Goal: Complete application form

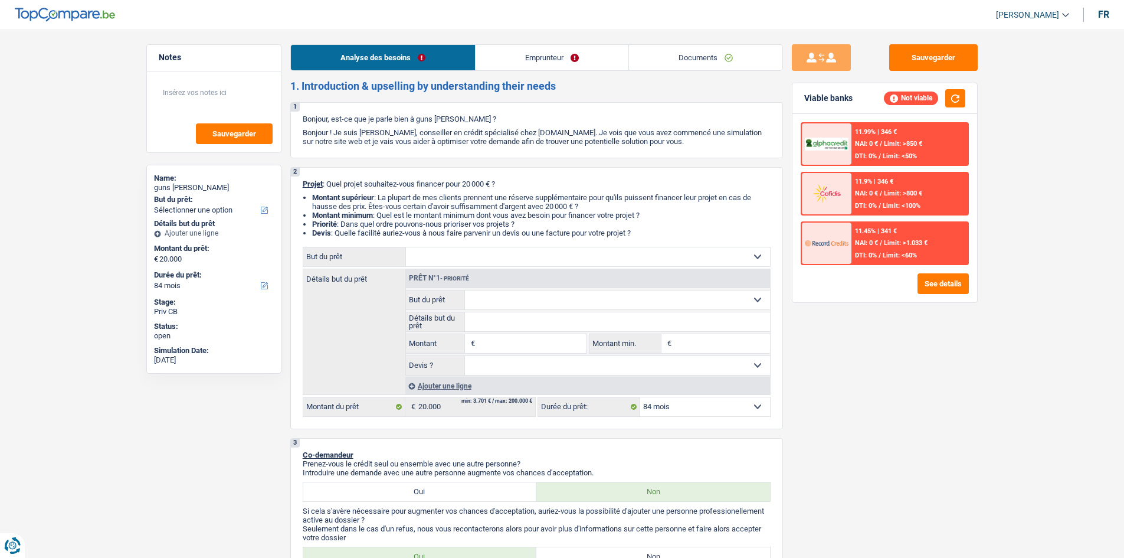
select select "84"
click at [949, 65] on button "Sauvegarder" at bounding box center [933, 57] width 88 height 27
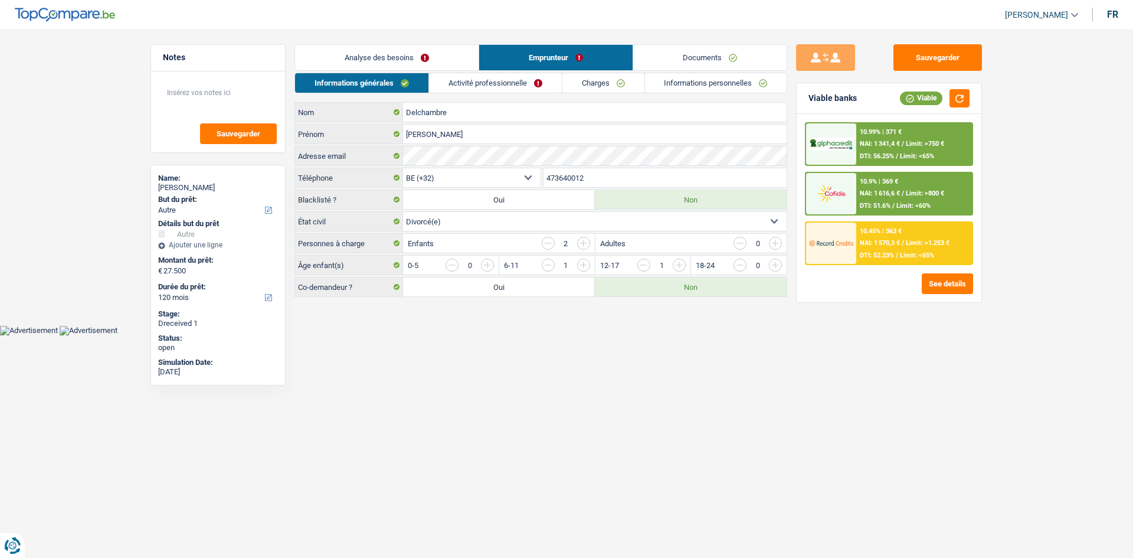
select select "other"
select select "120"
select select "32"
select select "divorced"
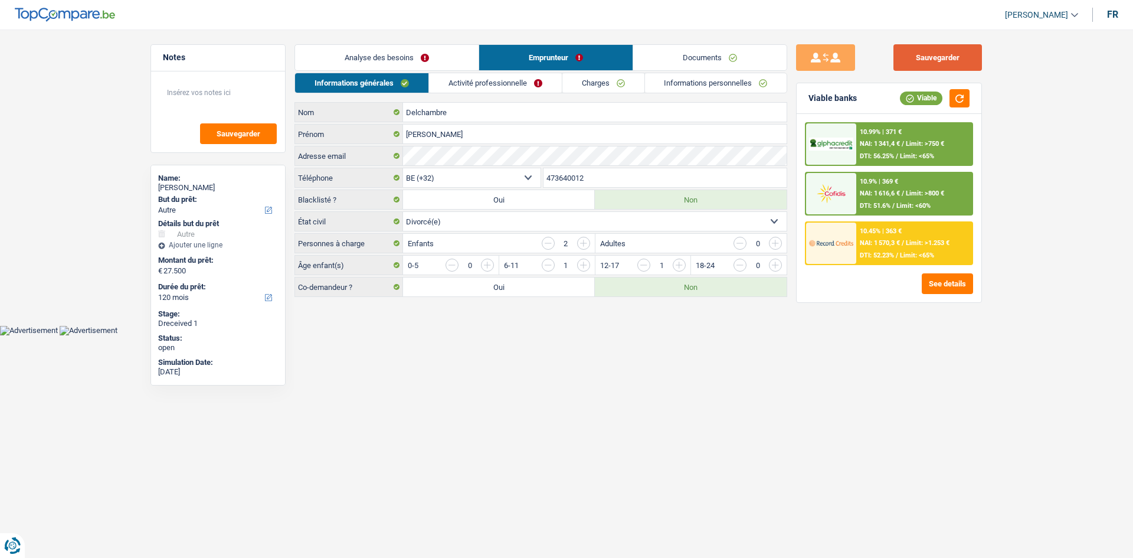
click at [909, 55] on button "Sauvegarder" at bounding box center [937, 57] width 88 height 27
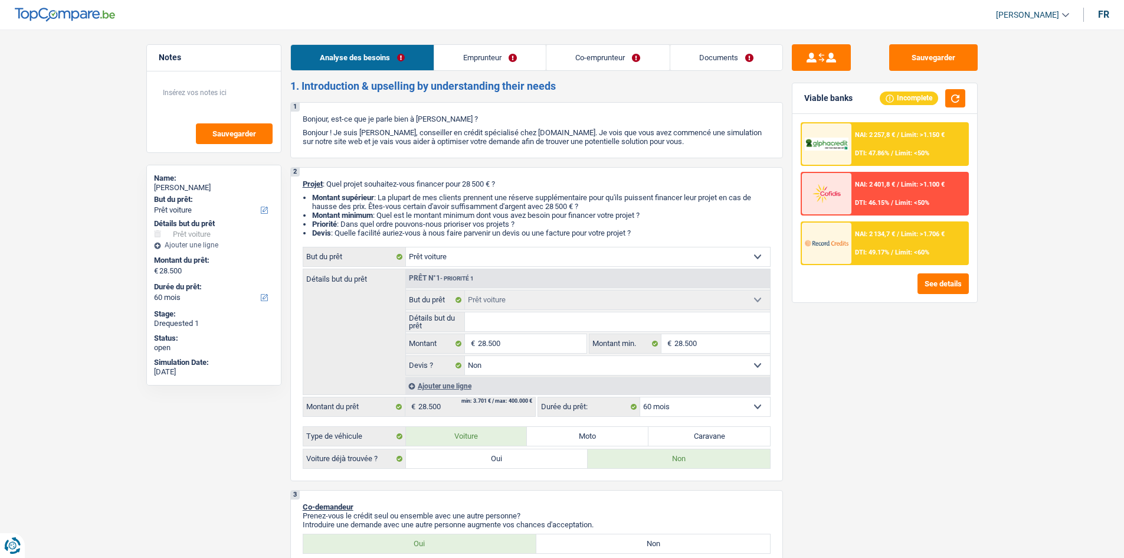
select select "car"
select select "60"
select select "car"
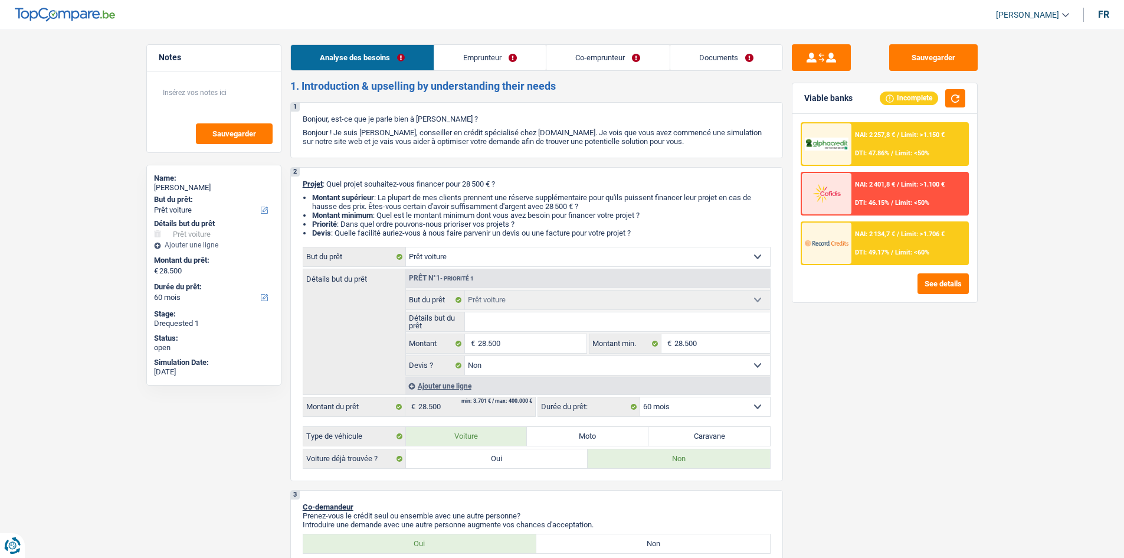
select select "false"
select select "60"
select select "independent"
select select "familyAllowances"
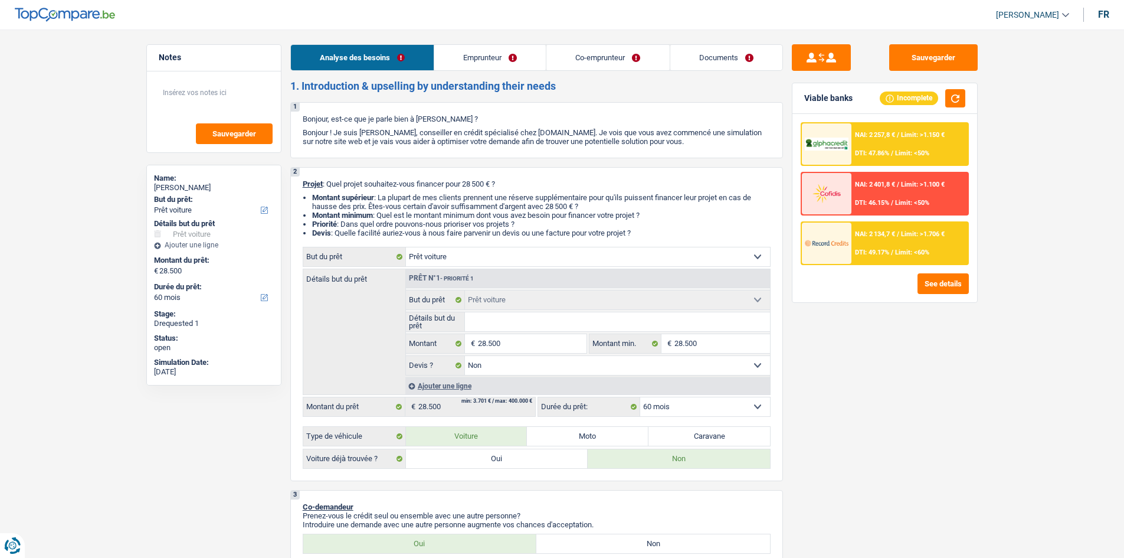
select select "netSalary"
select select "rents"
select select "personalLoan"
select select "familyEvent"
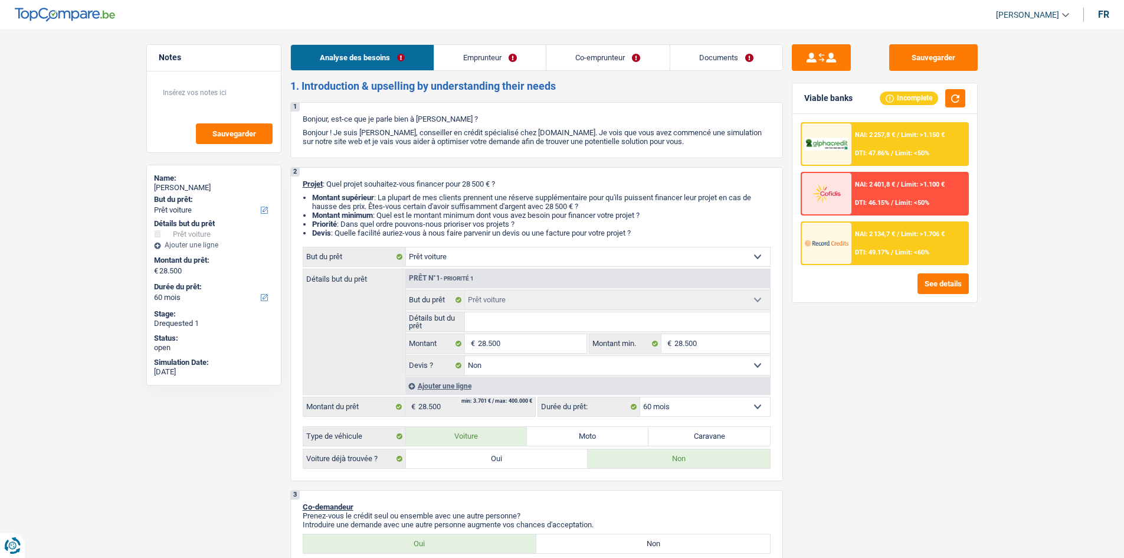
select select "84"
select select "car"
select select "false"
select select "60"
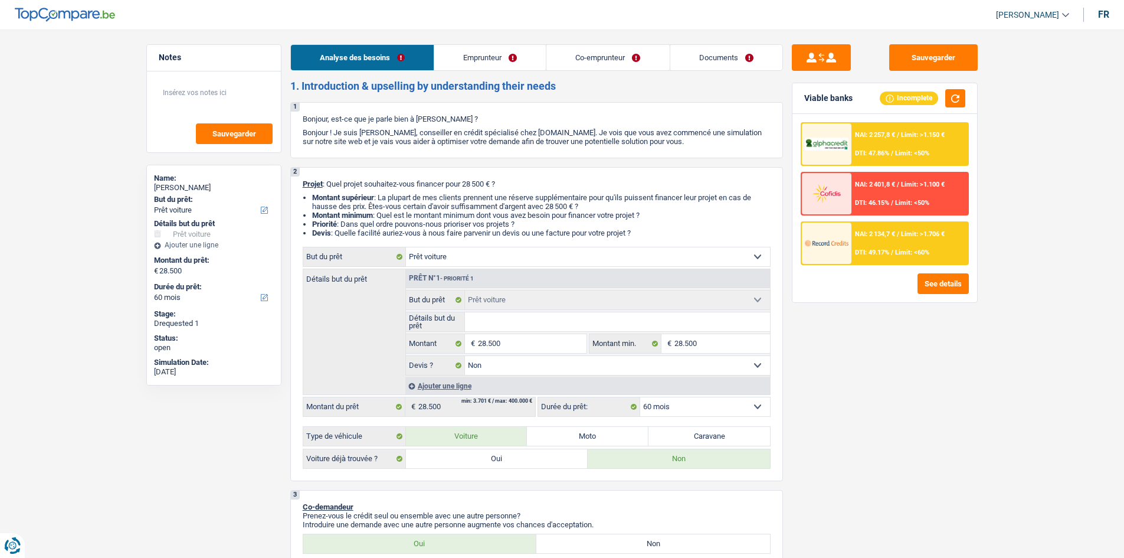
select select "32"
select select "married"
click at [509, 60] on link "Emprunteur" at bounding box center [490, 57] width 112 height 25
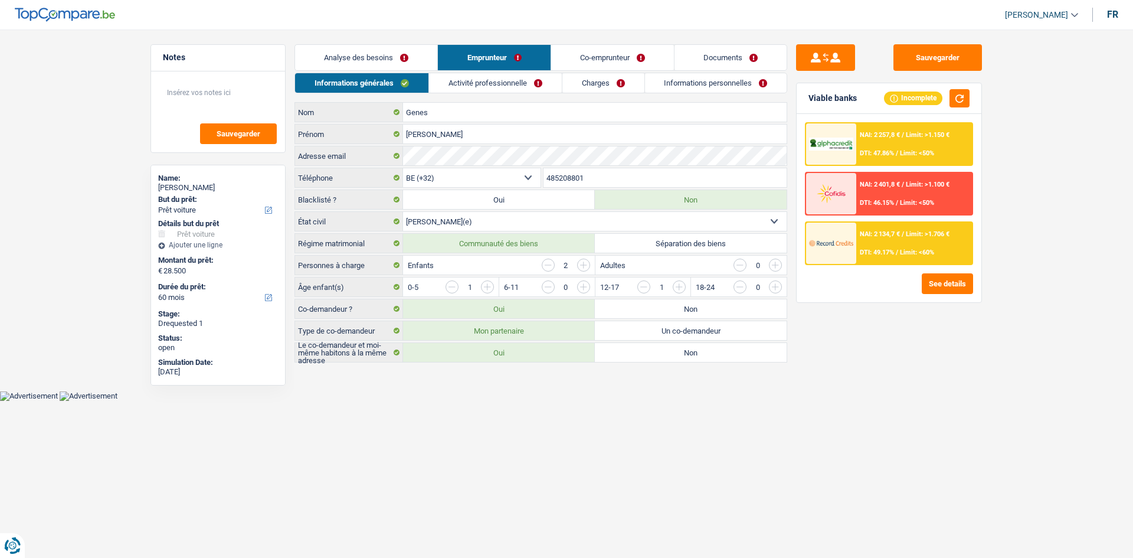
click at [601, 56] on link "Co-emprunteur" at bounding box center [612, 57] width 123 height 25
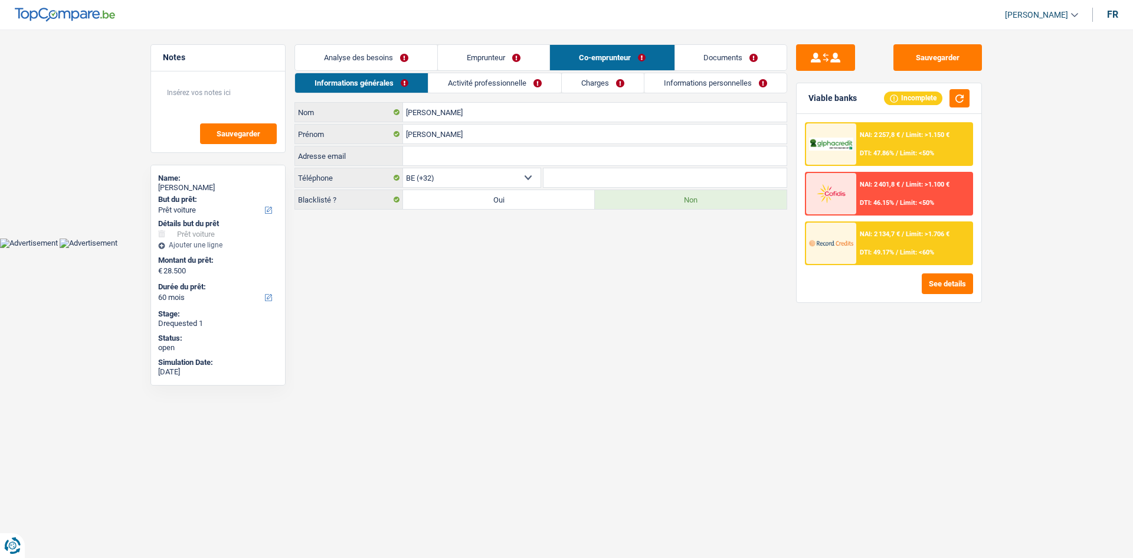
click at [491, 60] on link "Emprunteur" at bounding box center [494, 57] width 112 height 25
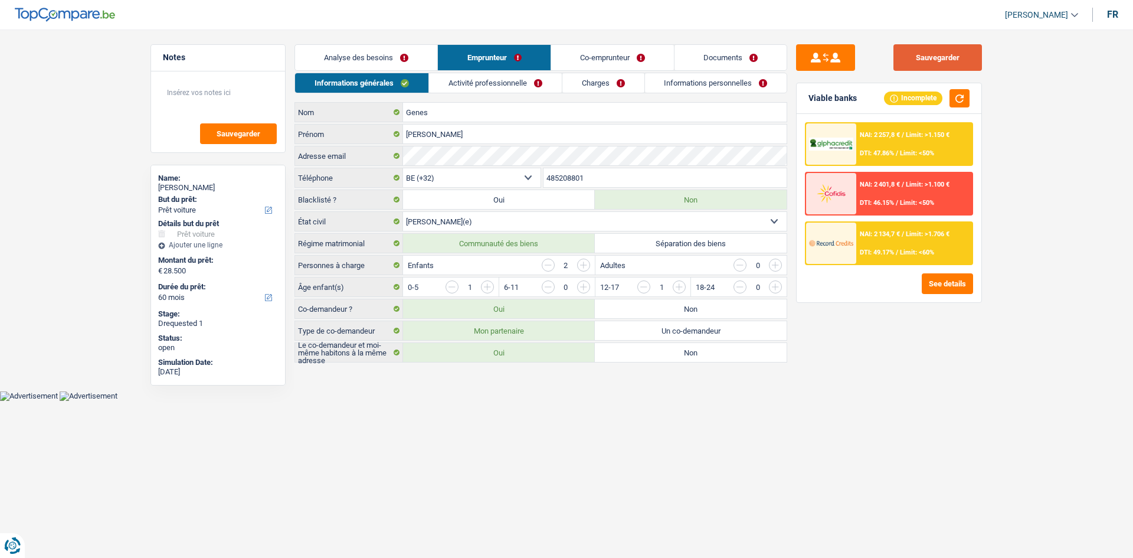
click at [927, 55] on button "Sauvegarder" at bounding box center [937, 57] width 88 height 27
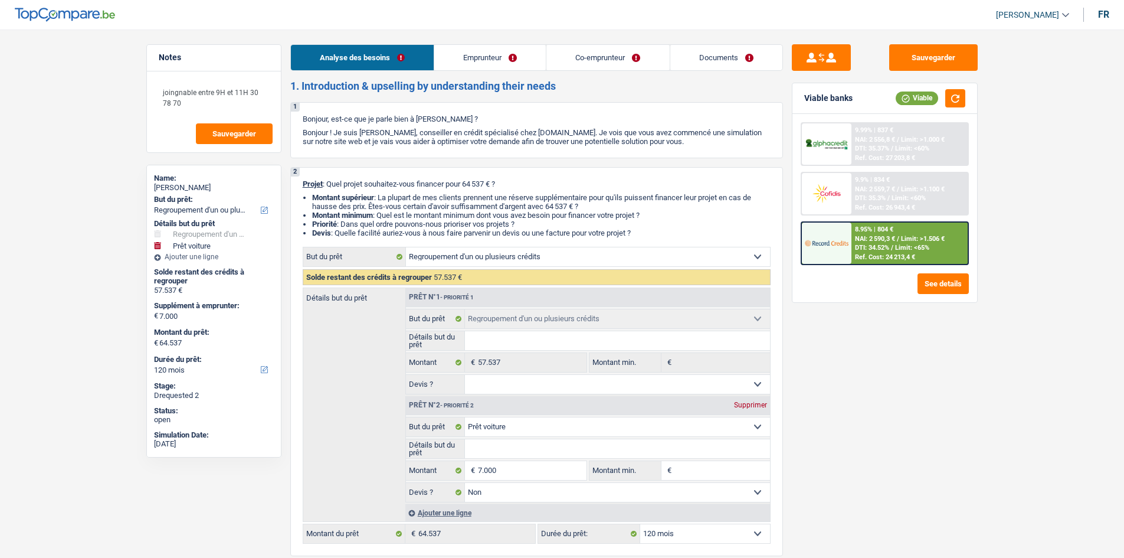
select select "refinancing"
select select "car"
select select "120"
select select "refinancing"
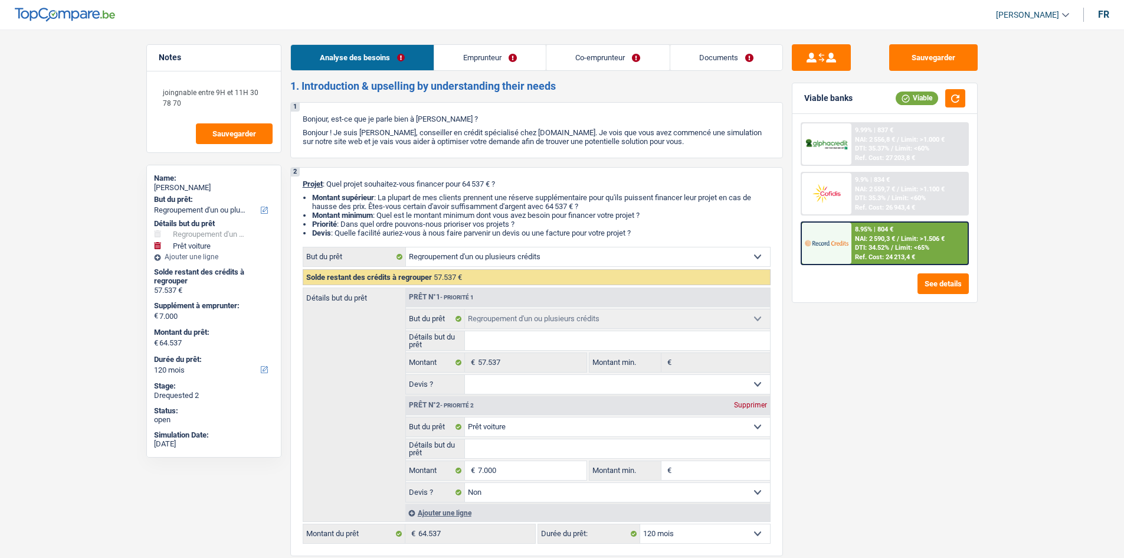
select select "refinancing"
select select "car"
select select "false"
select select "120"
select select "retired"
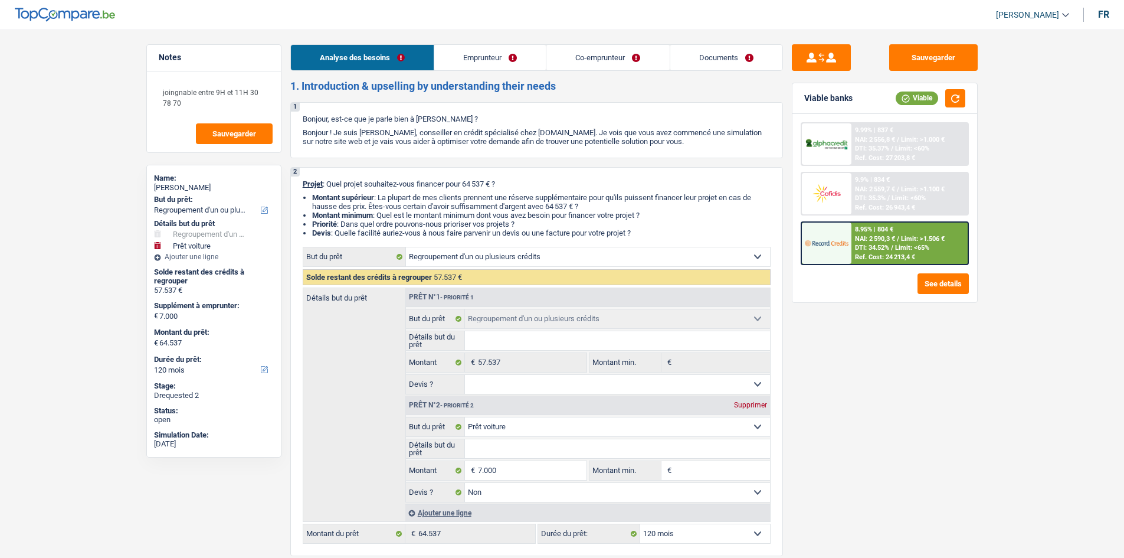
select select "retired"
select select "pension"
select select "ownerWithMortgage"
select select "personalLoan"
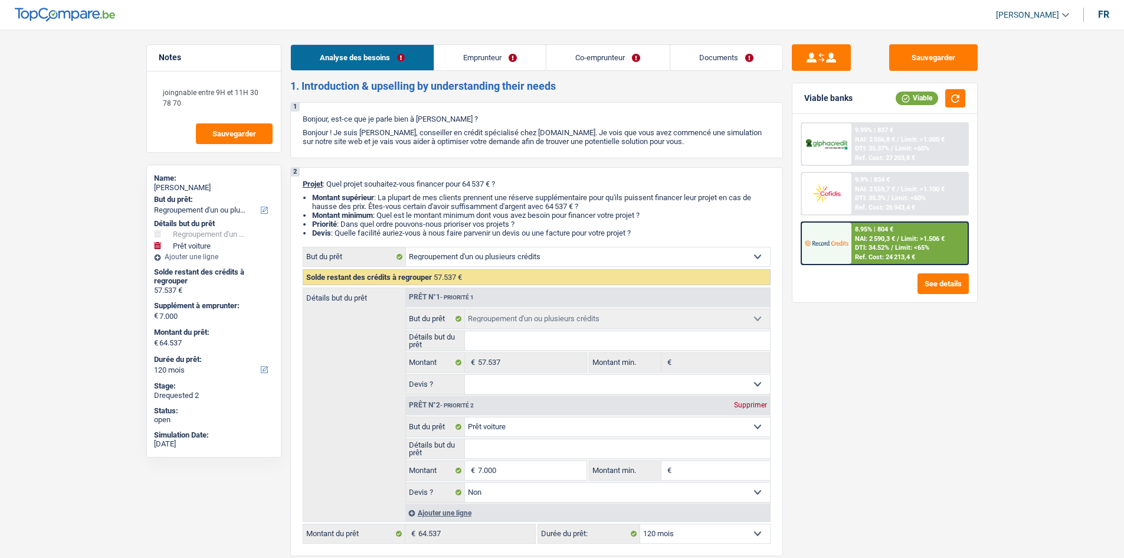
select select "medicalFees"
select select "48"
select select "cardOrCredit"
select select "mortgage"
select select "300"
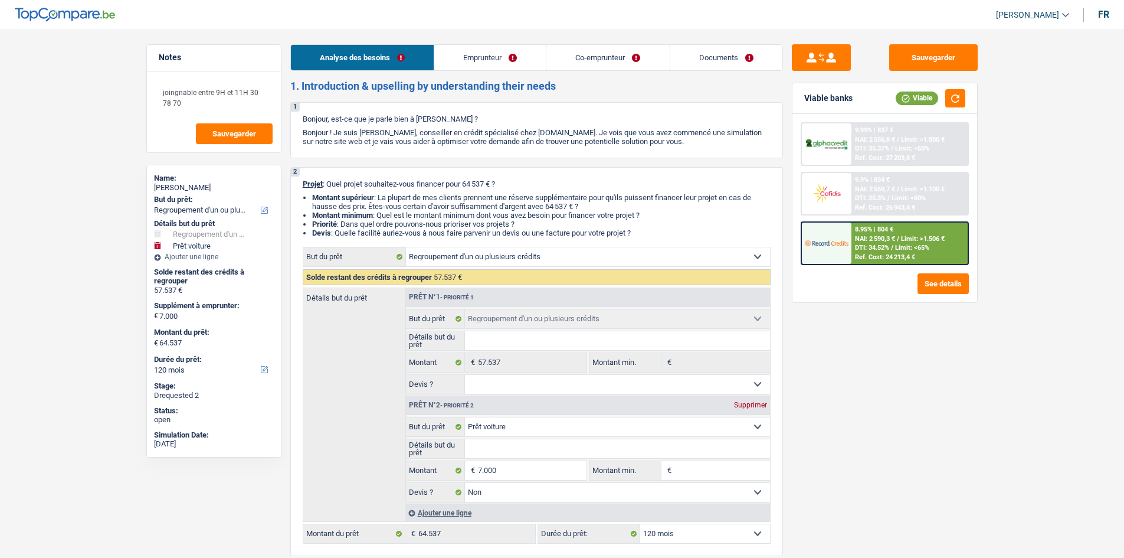
select select "refinancing"
select select "car"
select select "false"
select select "120"
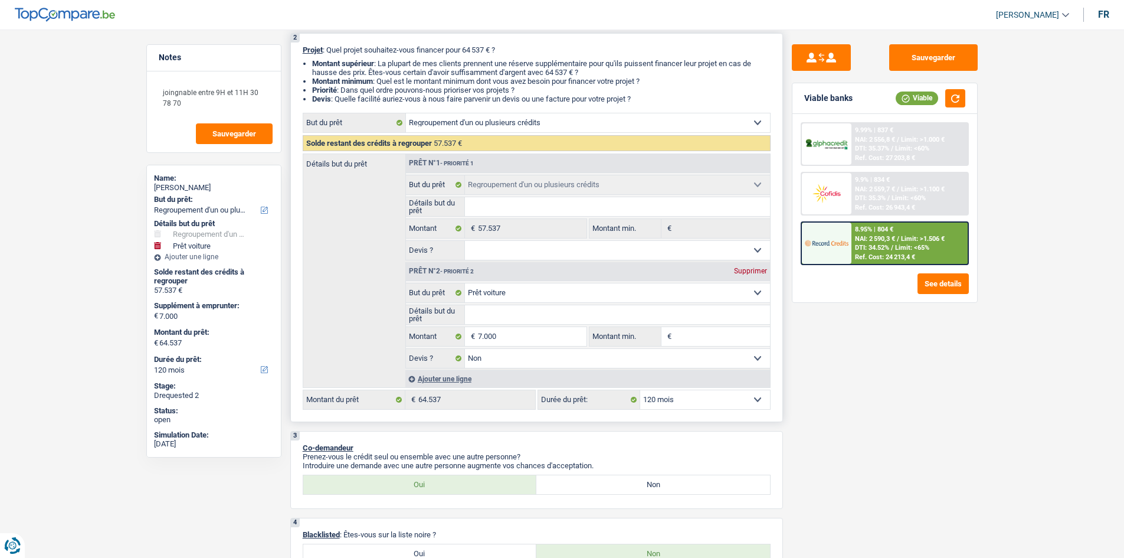
scroll to position [354, 0]
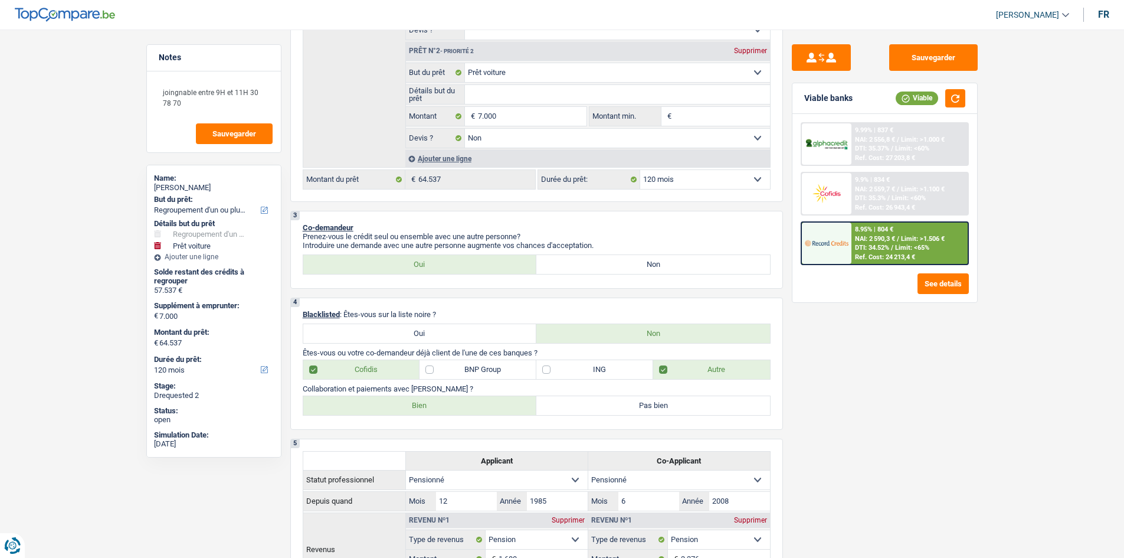
click at [906, 238] on span "Limit: >1.506 €" at bounding box center [923, 239] width 44 height 8
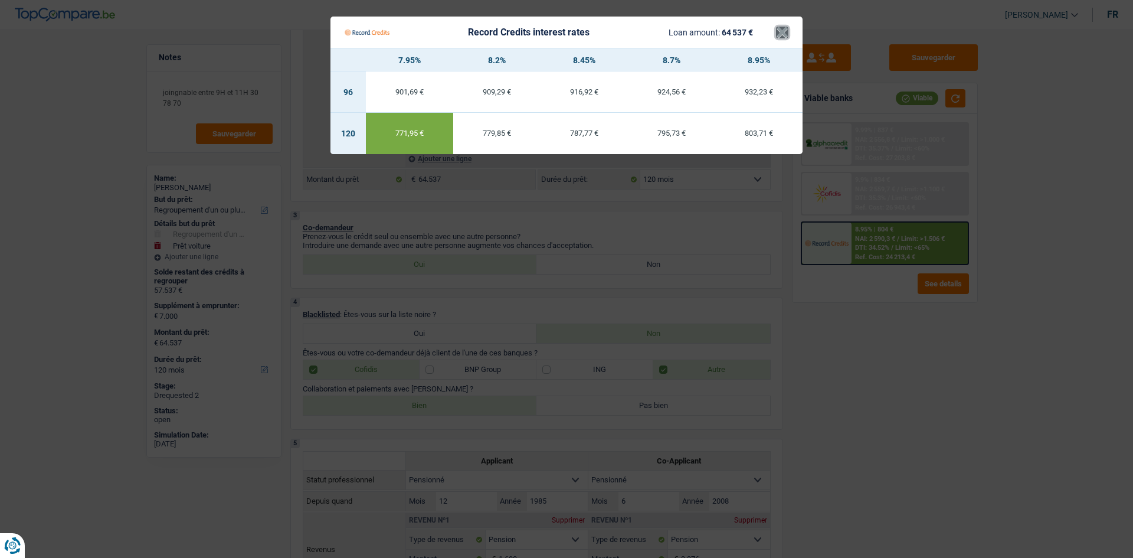
click at [779, 28] on button "×" at bounding box center [782, 33] width 12 height 12
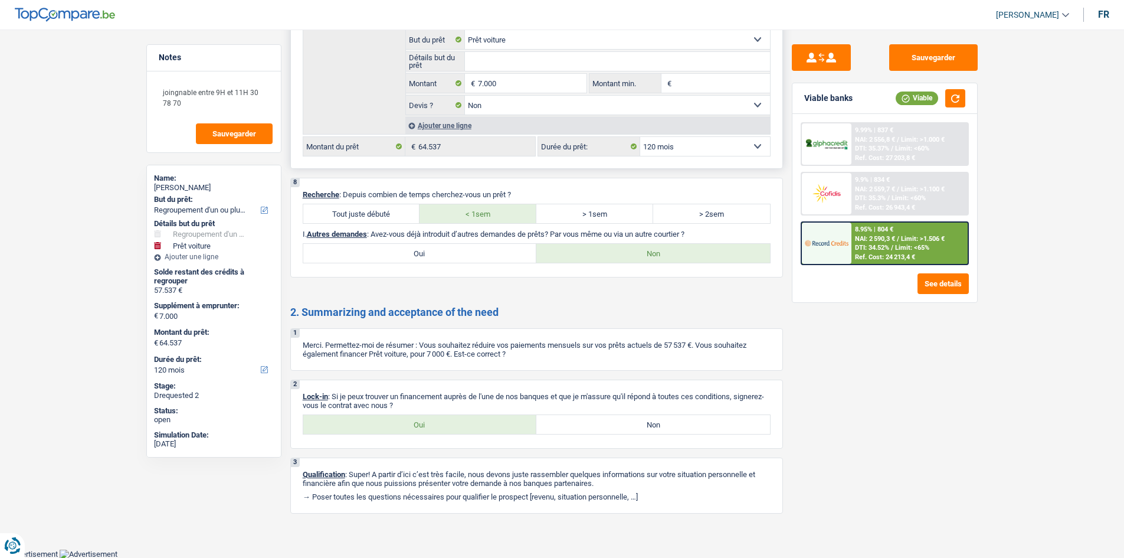
scroll to position [1570, 0]
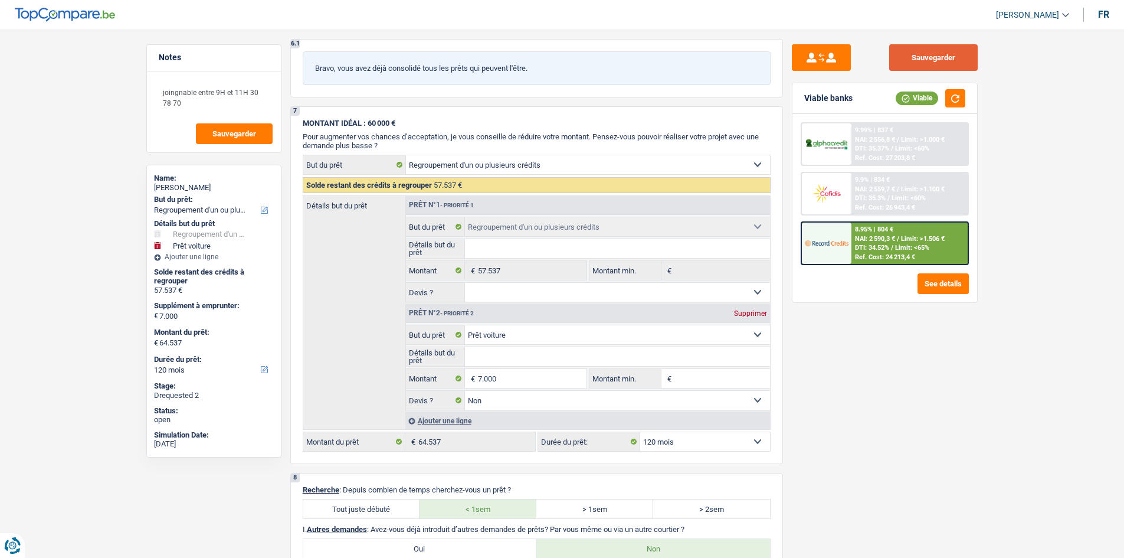
click at [929, 63] on button "Sauvegarder" at bounding box center [933, 57] width 88 height 27
drag, startPoint x: 956, startPoint y: 57, endPoint x: 791, endPoint y: 46, distance: 165.6
click at [945, 56] on button "Sauvegarder" at bounding box center [933, 57] width 88 height 27
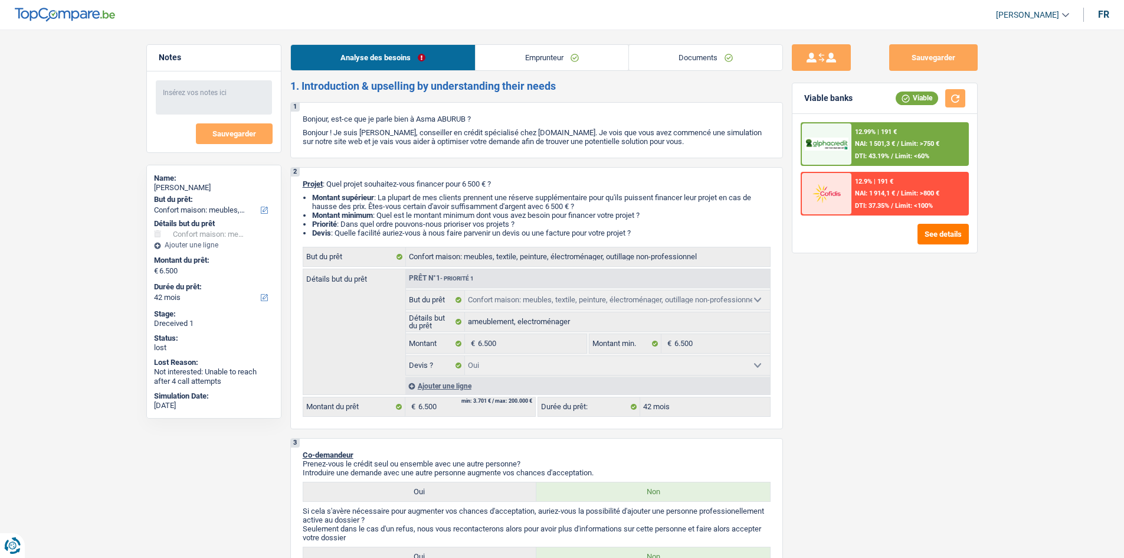
select select "household"
select select "42"
select select "household"
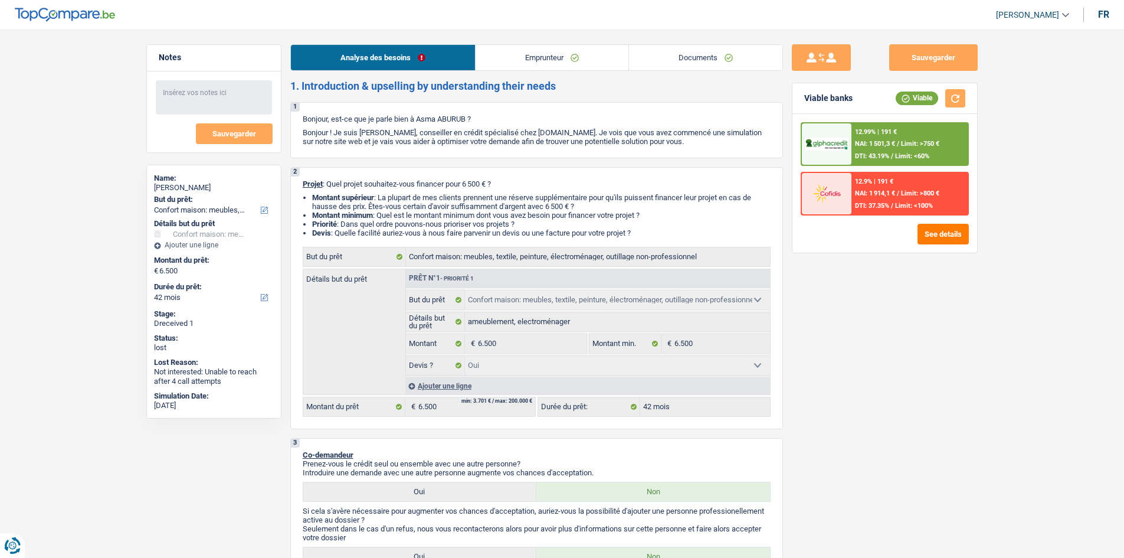
select select "yes"
select select "42"
select select "worker"
select select "familyAllowances"
select select "netSalary"
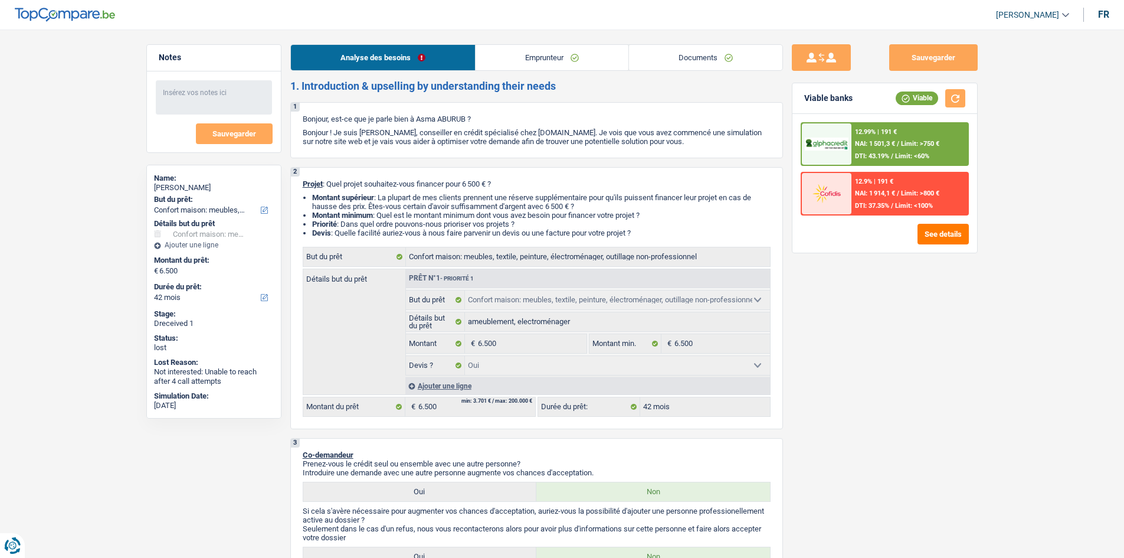
select select "rents"
select select "household"
select select "yes"
select select "42"
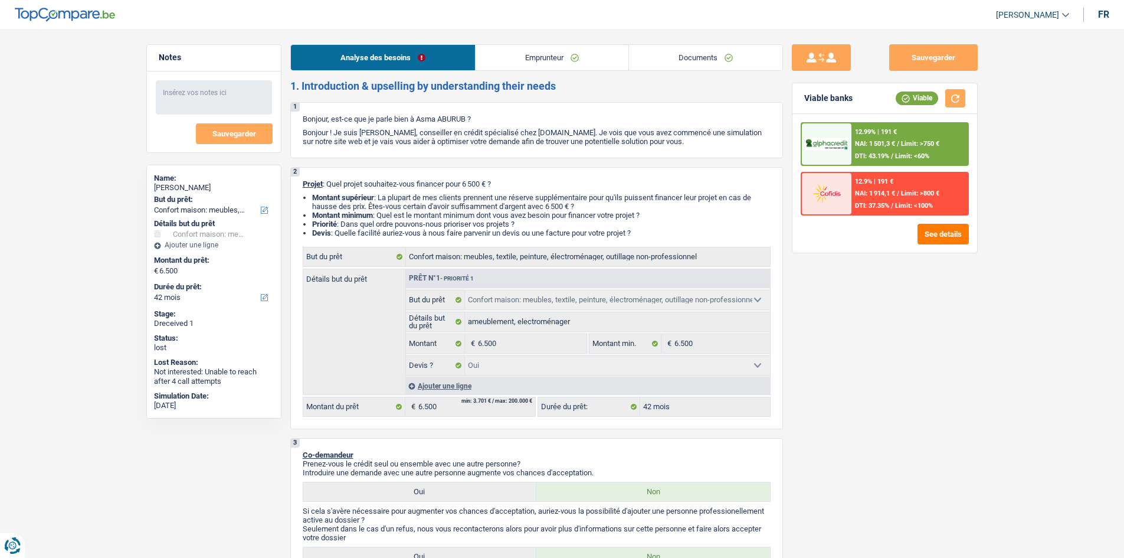
click at [700, 55] on link "Documents" at bounding box center [705, 57] width 153 height 25
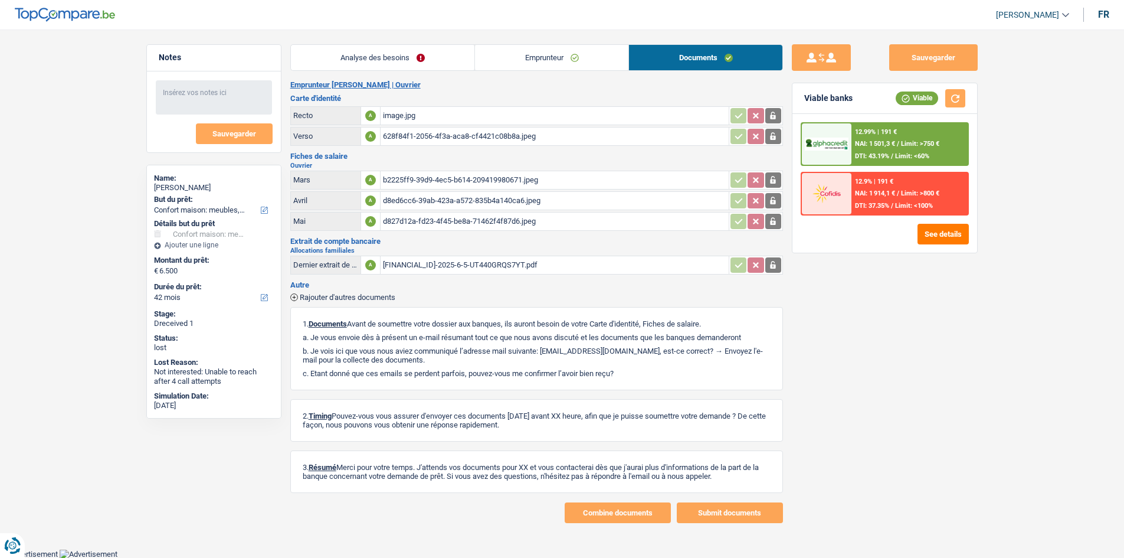
click at [418, 212] on div "d827d12a-fd23-4f45-be8a-71462f4f87d6.jpeg" at bounding box center [554, 221] width 343 height 18
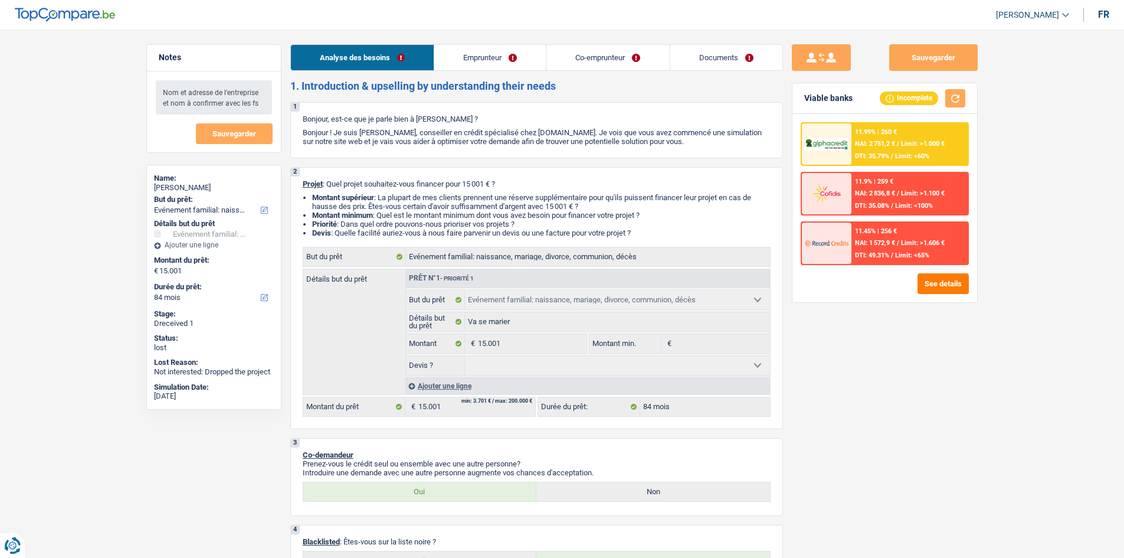
select select "familyEvent"
select select "84"
select select "familyEvent"
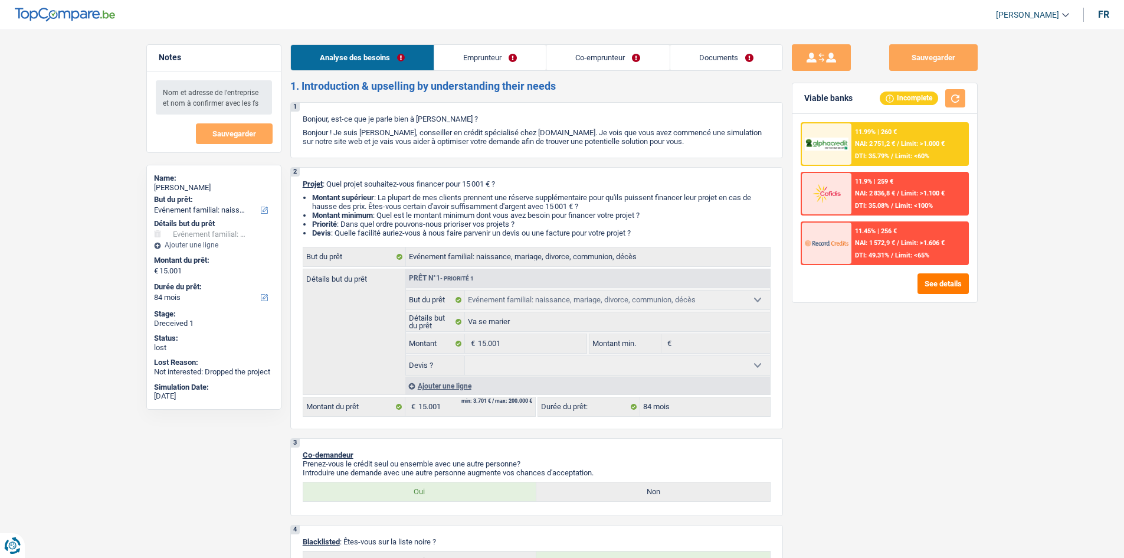
select select "84"
select select "independent"
select select "familyAllowances"
select select "netSalary"
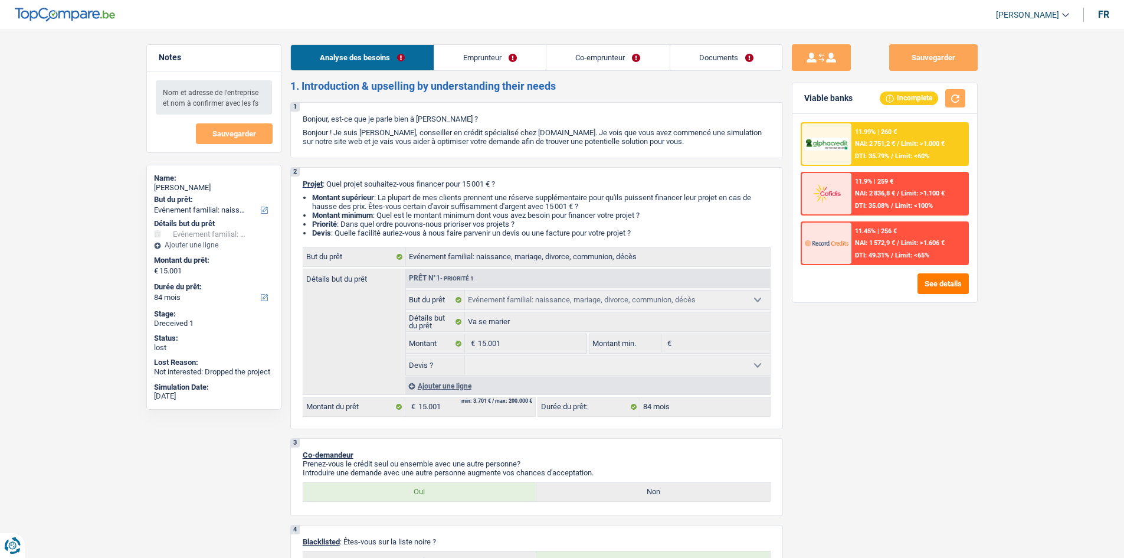
select select "netSalary"
select select "rents"
select select "carLoan"
select select "60"
select select "familyEvent"
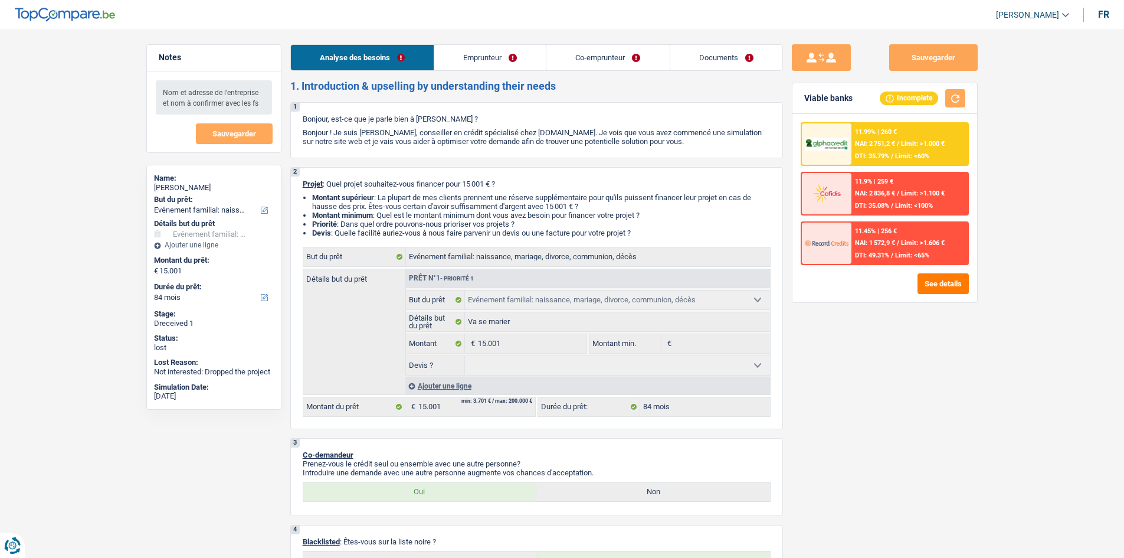
select select "familyEvent"
select select "84"
click at [719, 60] on link "Documents" at bounding box center [726, 57] width 112 height 25
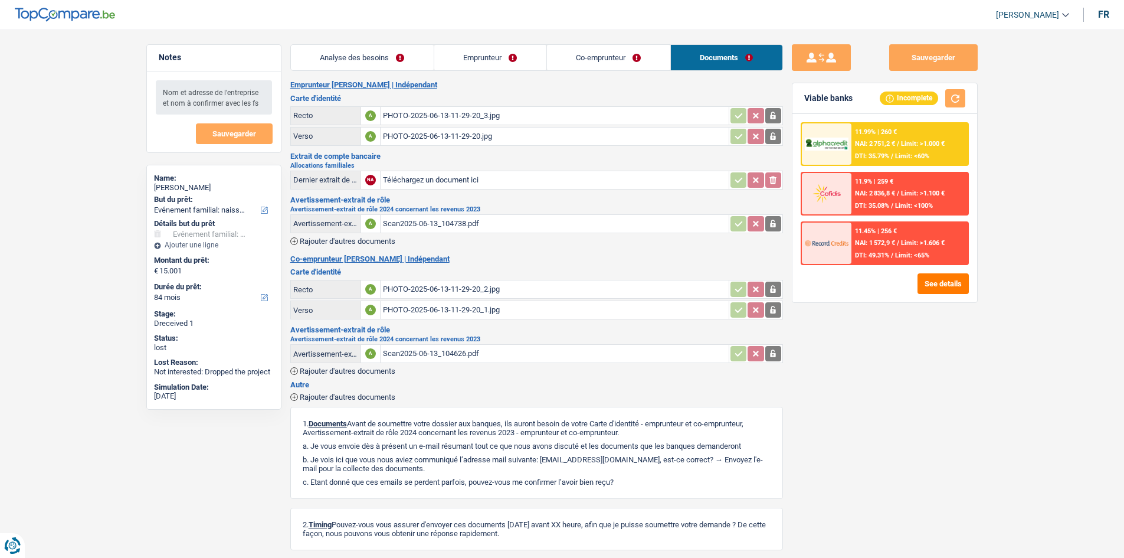
click at [419, 353] on div "Scan2025-06-13_104626.pdf" at bounding box center [554, 354] width 343 height 18
click at [486, 60] on link "Emprunteur" at bounding box center [490, 57] width 112 height 25
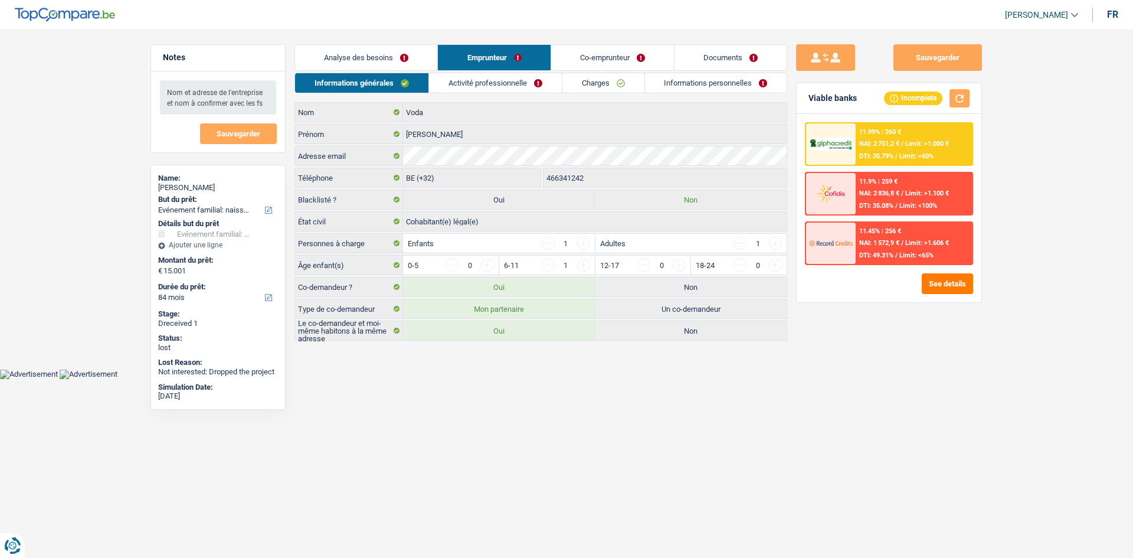
click at [601, 54] on link "Co-emprunteur" at bounding box center [612, 57] width 123 height 25
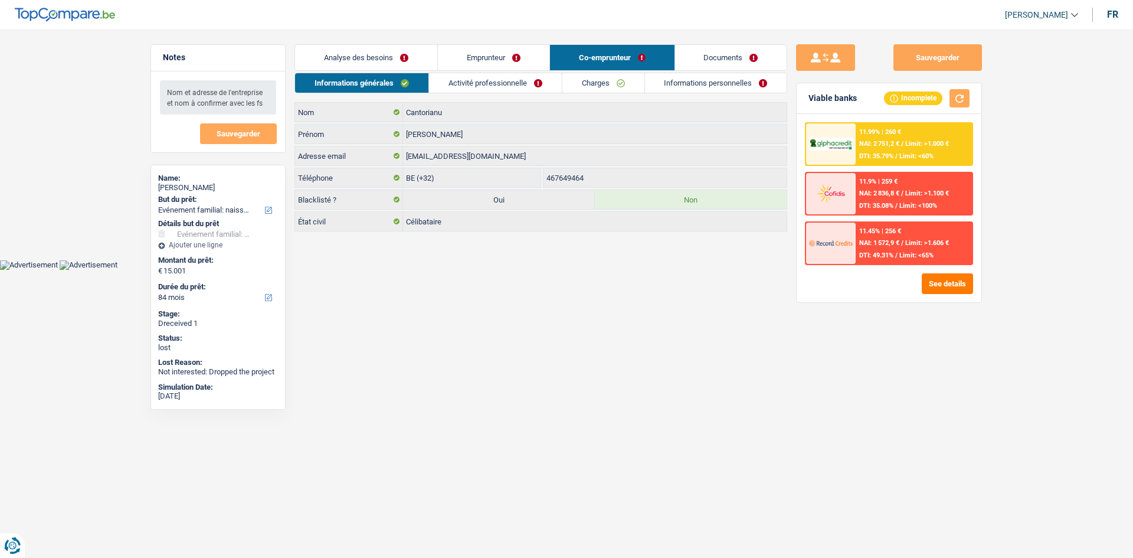
click at [487, 44] on main "Notes Nom et adresse de l'entreprise et nom à confirmer avec les fs Sauvegarder…" at bounding box center [566, 139] width 1133 height 242
click at [485, 60] on link "Emprunteur" at bounding box center [494, 57] width 112 height 25
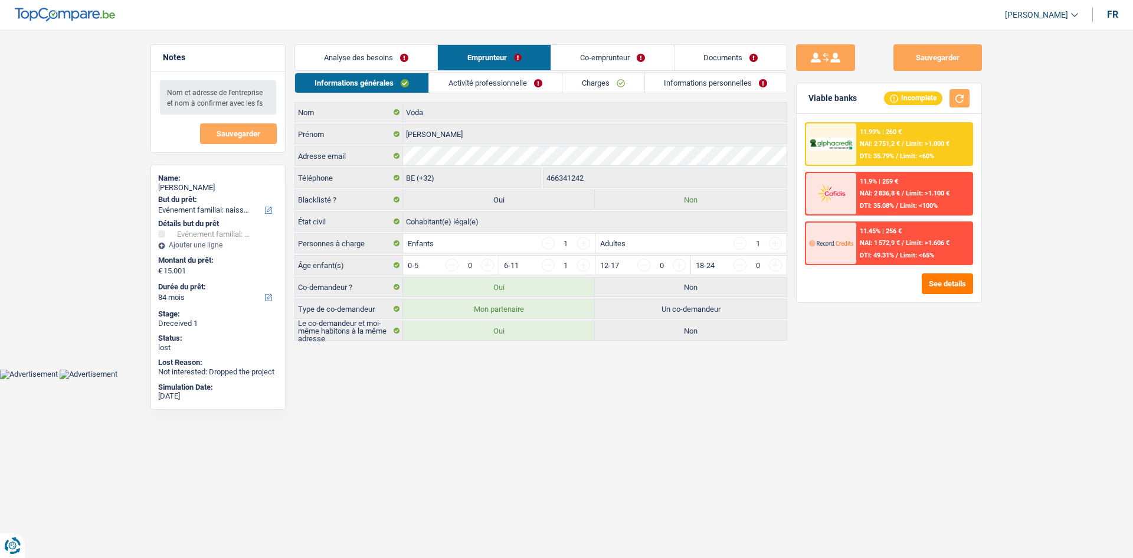
click at [483, 93] on div "Informations générales Activité professionnelle Charges Informations personnell…" at bounding box center [540, 207] width 493 height 268
click at [479, 87] on link "Activité professionnelle" at bounding box center [495, 82] width 133 height 19
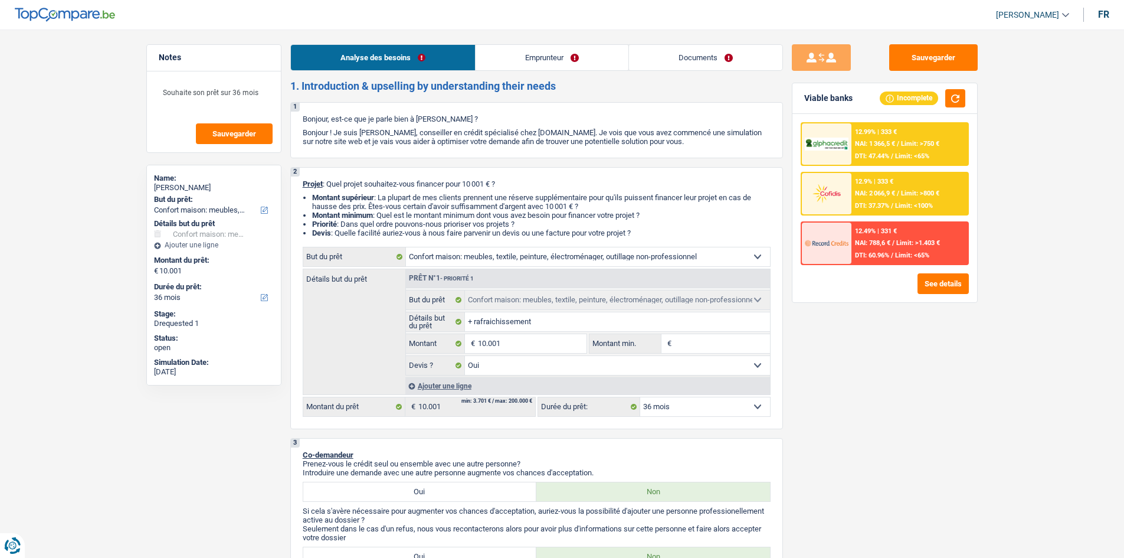
select select "household"
select select "36"
select select "household"
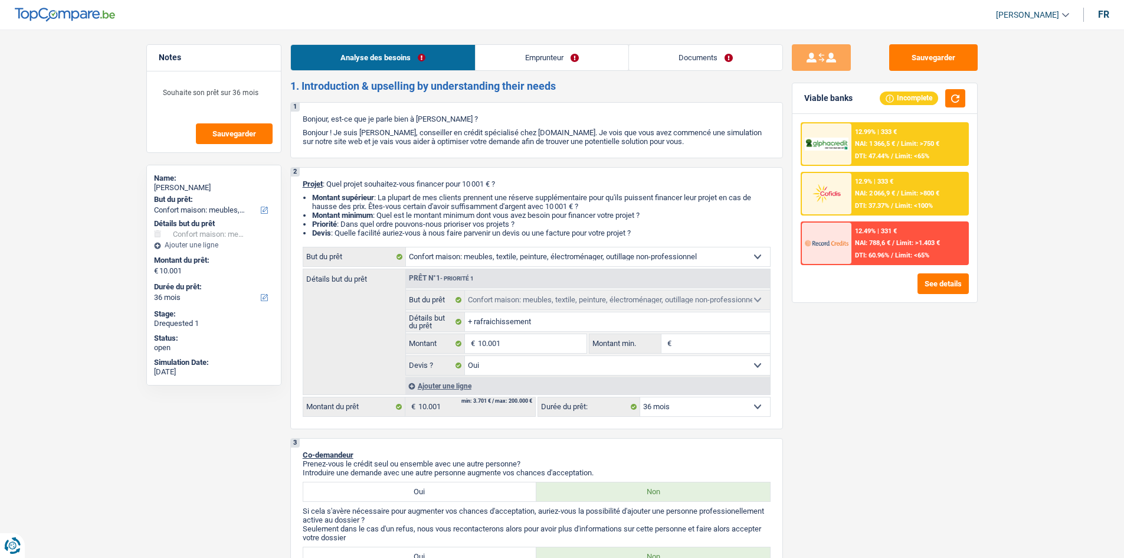
select select "yes"
select select "36"
select select "worker"
select select "familyAllowances"
select select "netSalary"
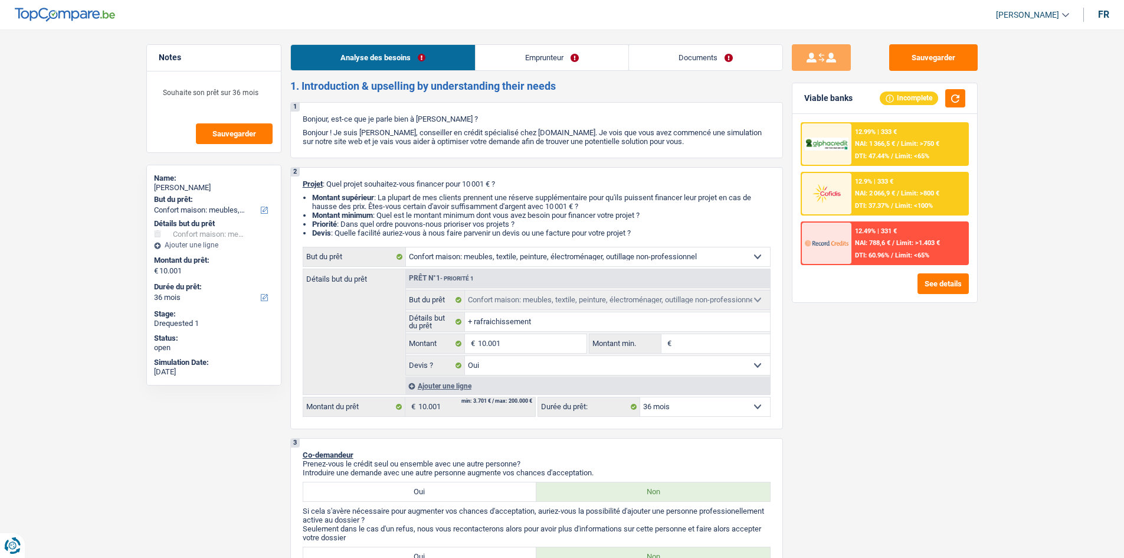
select select "other"
select select "ownerWithoutMortgage"
select select "cardOrCredit"
select select "mortgage"
select select "360"
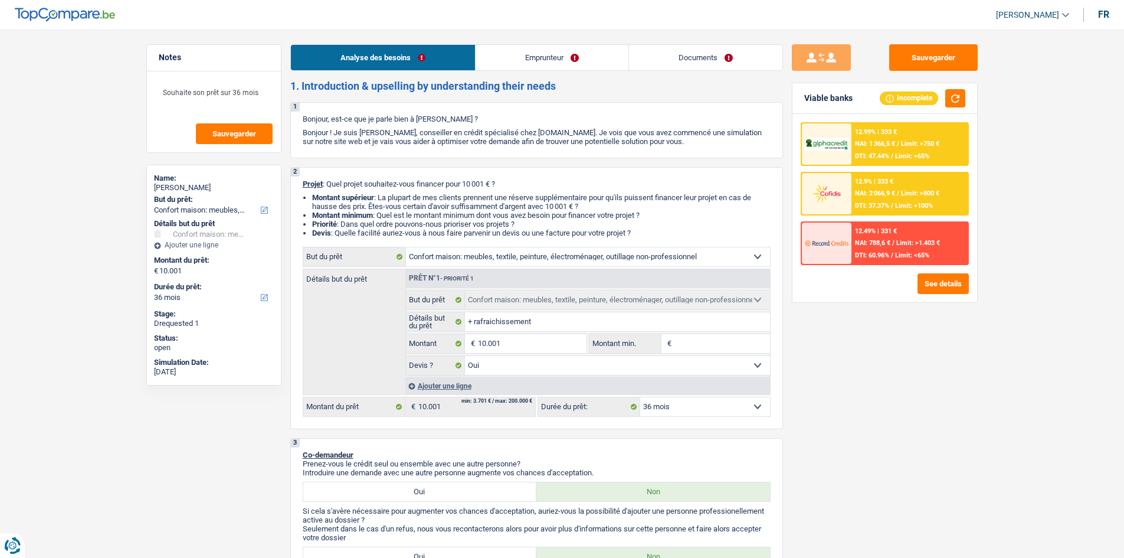
select select "household"
select select "yes"
select select "36"
select select "32"
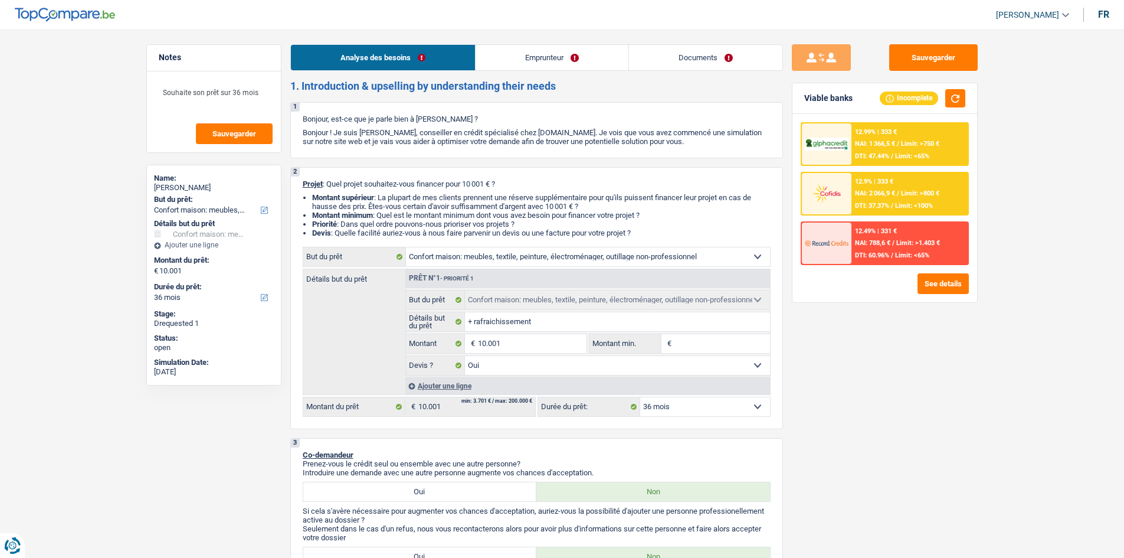
select select "divorced"
click at [680, 54] on link "Documents" at bounding box center [705, 57] width 153 height 25
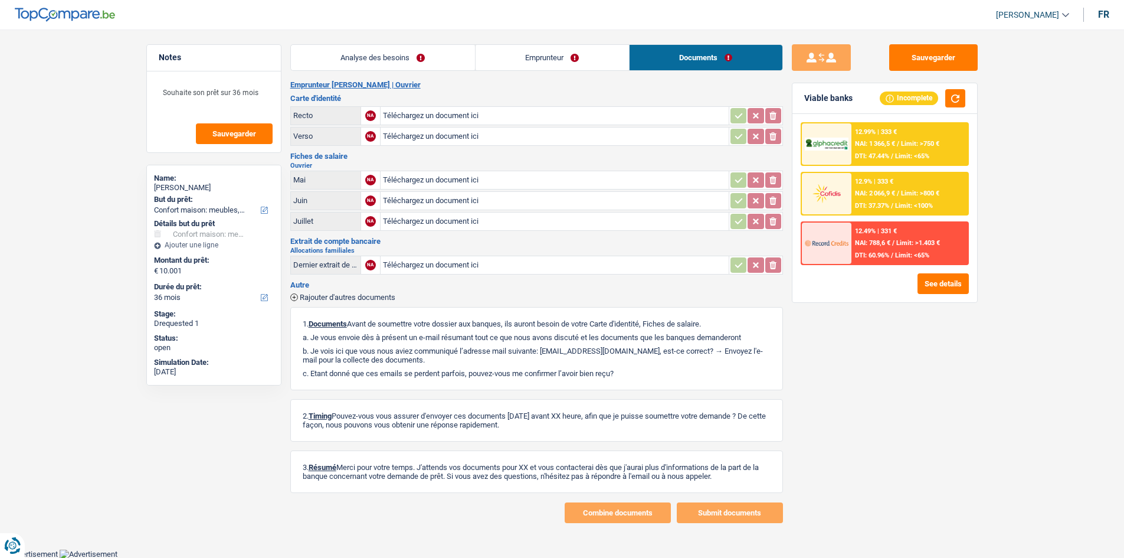
click at [512, 50] on link "Emprunteur" at bounding box center [552, 57] width 153 height 25
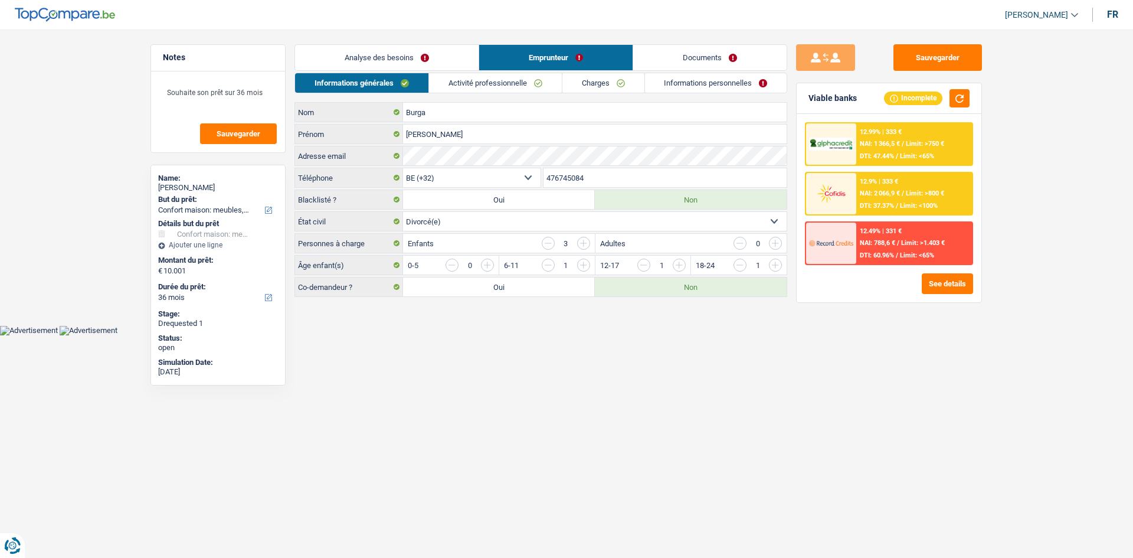
click at [478, 86] on link "Activité professionnelle" at bounding box center [495, 82] width 133 height 19
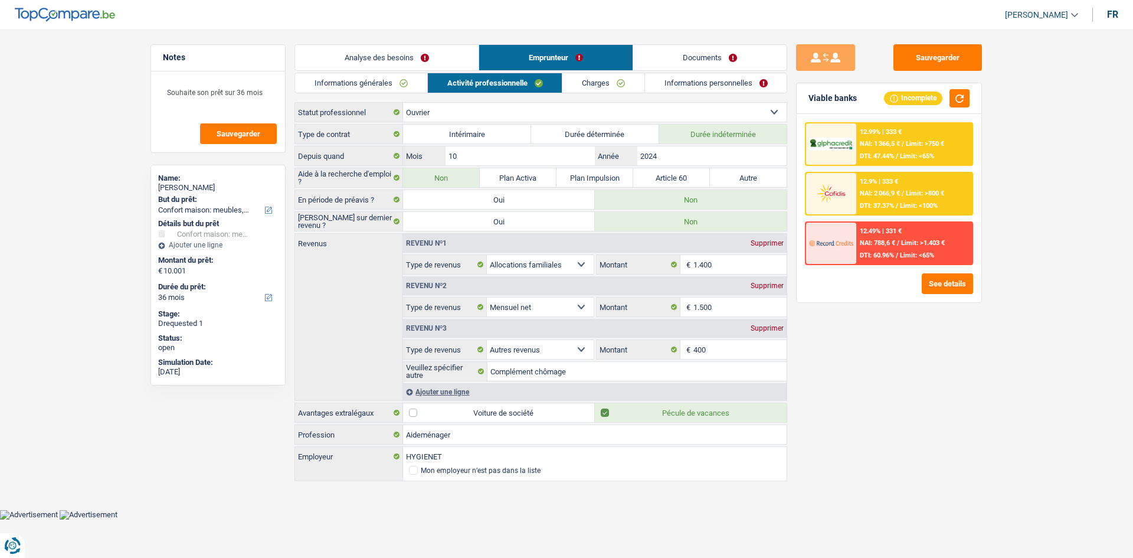
click at [585, 86] on link "Charges" at bounding box center [603, 82] width 82 height 19
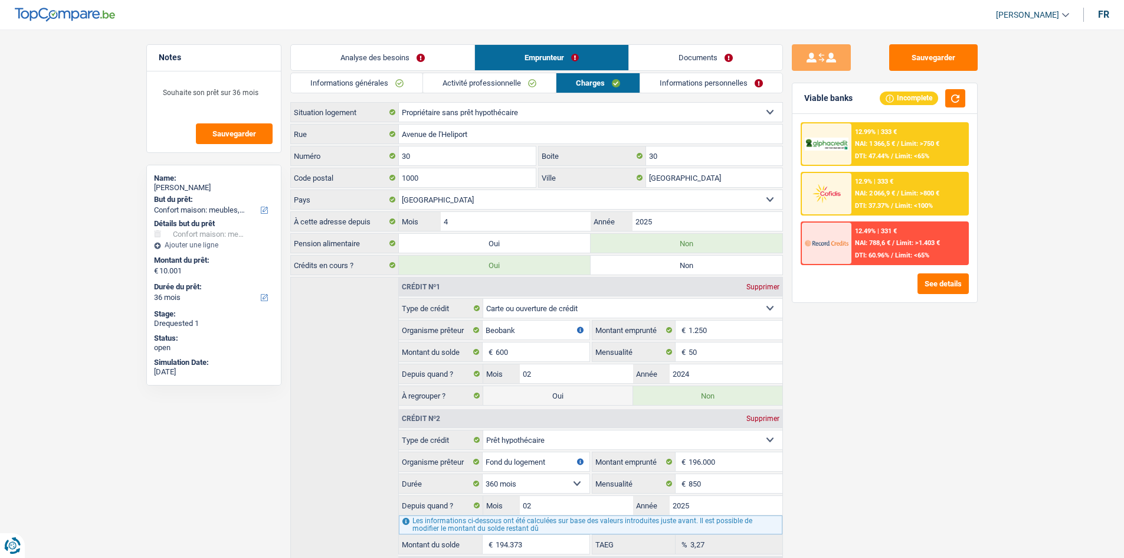
click at [682, 86] on link "Informations personnelles" at bounding box center [711, 82] width 142 height 19
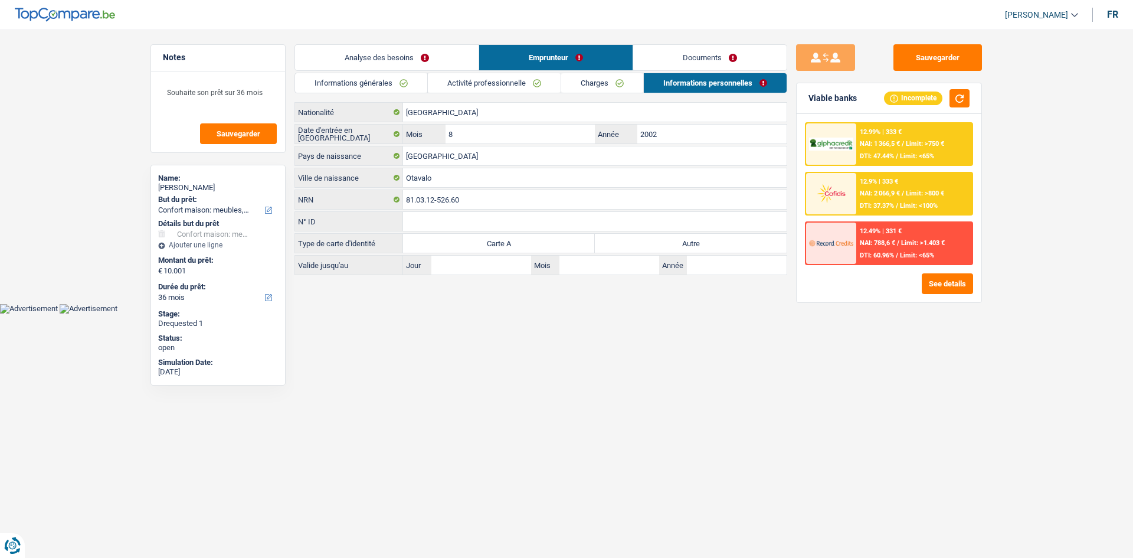
click at [369, 51] on link "Analyse des besoins" at bounding box center [386, 57] width 183 height 25
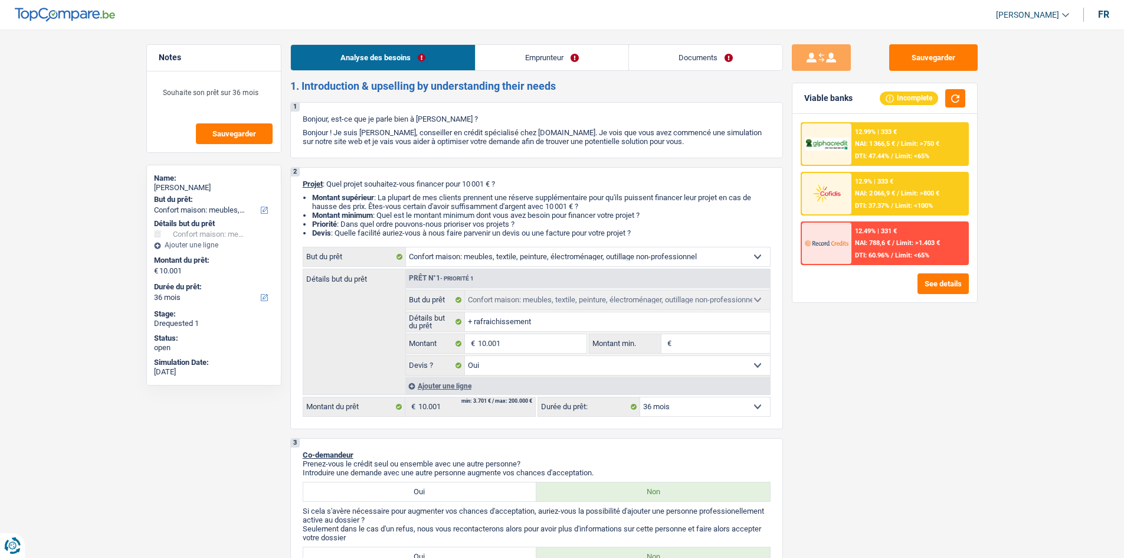
click at [884, 148] on div "12.99% | 333 € NAI: 1 366,5 € / Limit: >750 € DTI: 47.44% / Limit: <65%" at bounding box center [909, 143] width 116 height 41
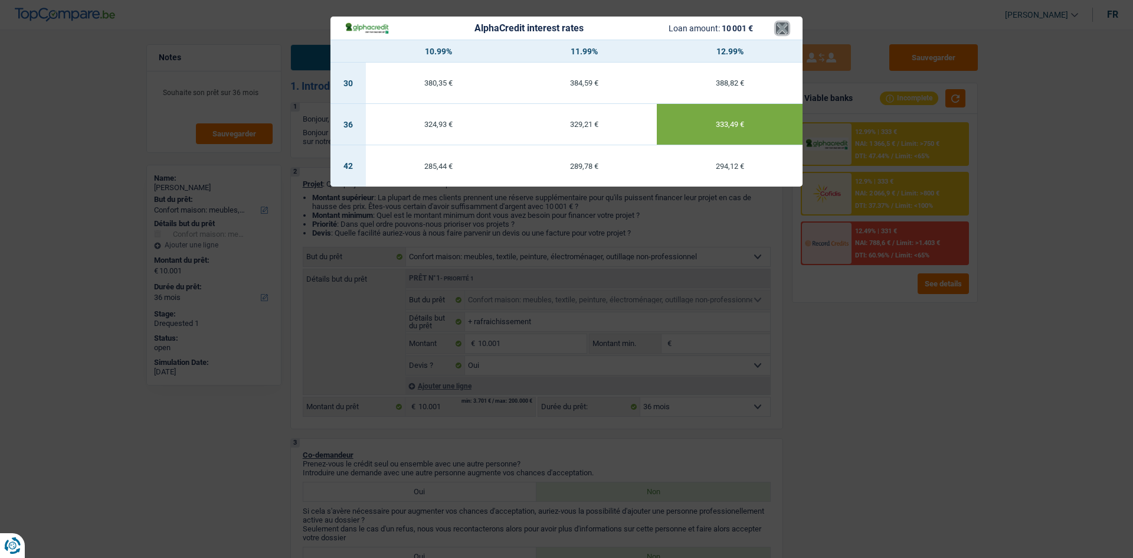
click at [780, 31] on button "×" at bounding box center [782, 28] width 12 height 12
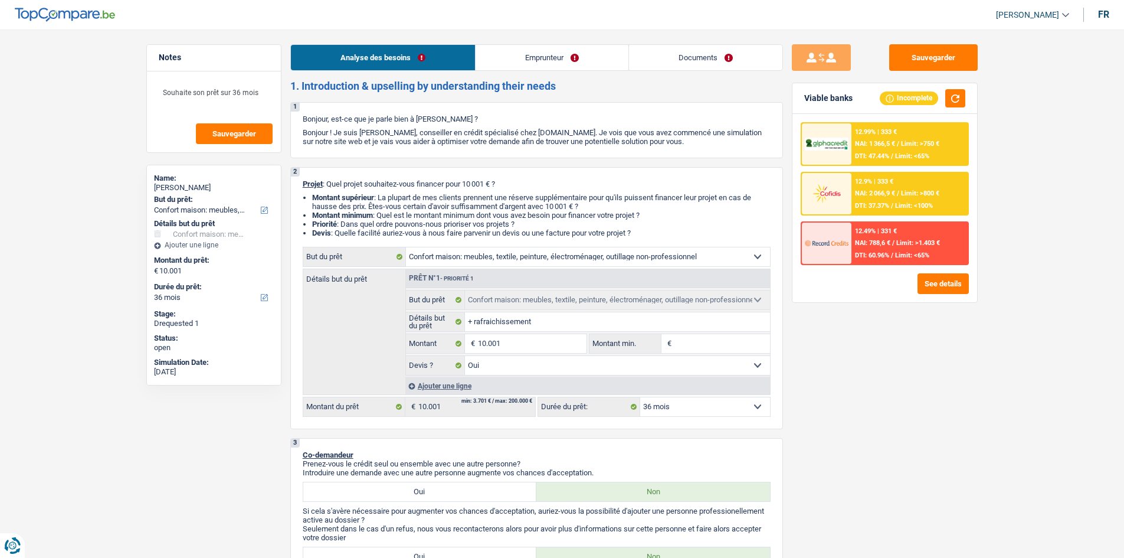
click at [550, 54] on link "Emprunteur" at bounding box center [552, 57] width 153 height 25
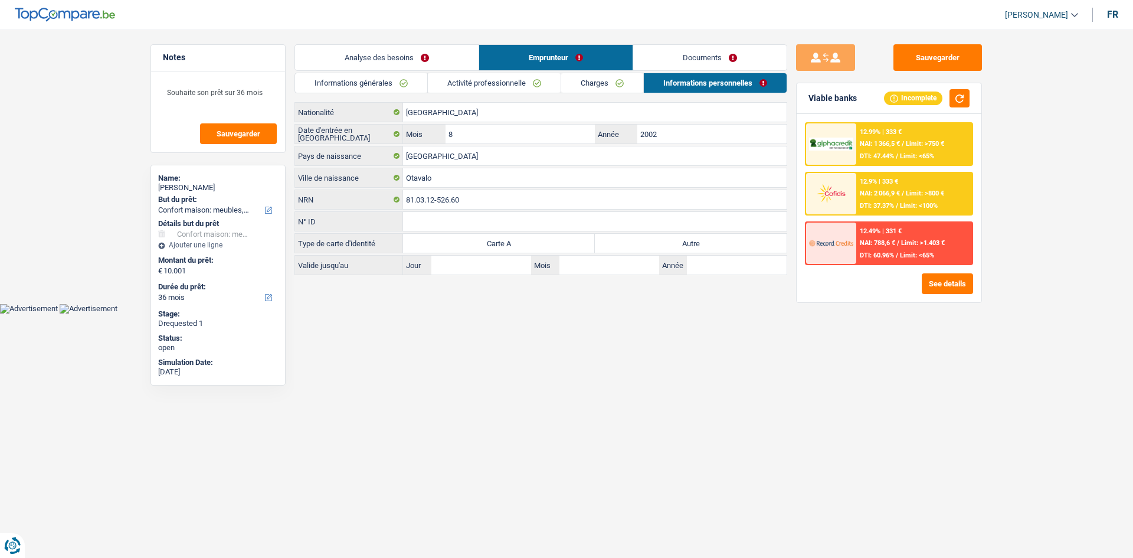
click at [471, 81] on link "Activité professionnelle" at bounding box center [494, 82] width 133 height 19
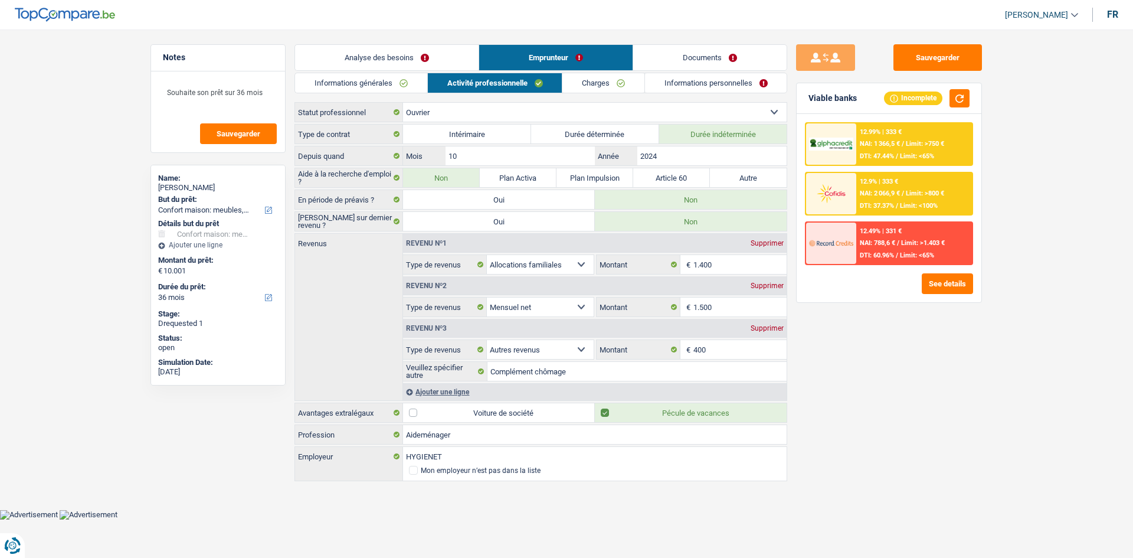
click at [488, 83] on link "Activité professionnelle" at bounding box center [495, 82] width 135 height 19
click at [347, 84] on link "Informations générales" at bounding box center [361, 82] width 132 height 19
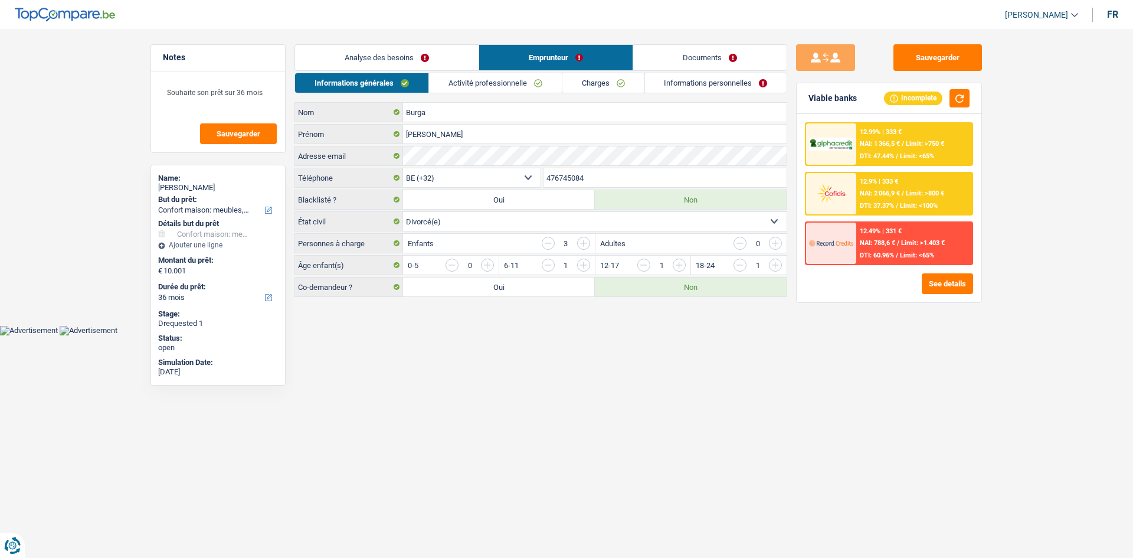
click at [494, 80] on link "Activité professionnelle" at bounding box center [495, 82] width 133 height 19
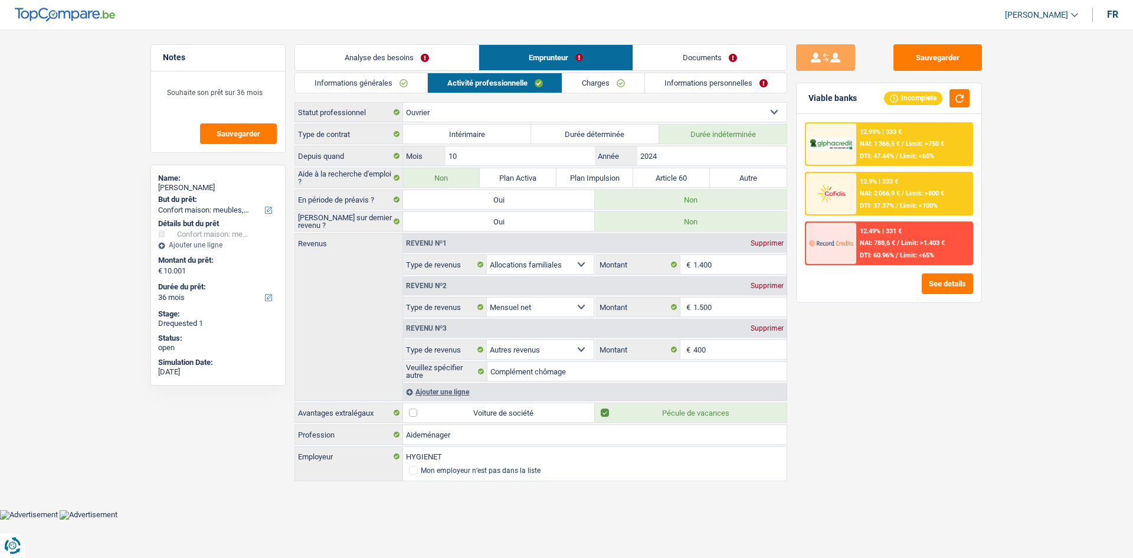
click at [369, 54] on link "Analyse des besoins" at bounding box center [386, 57] width 183 height 25
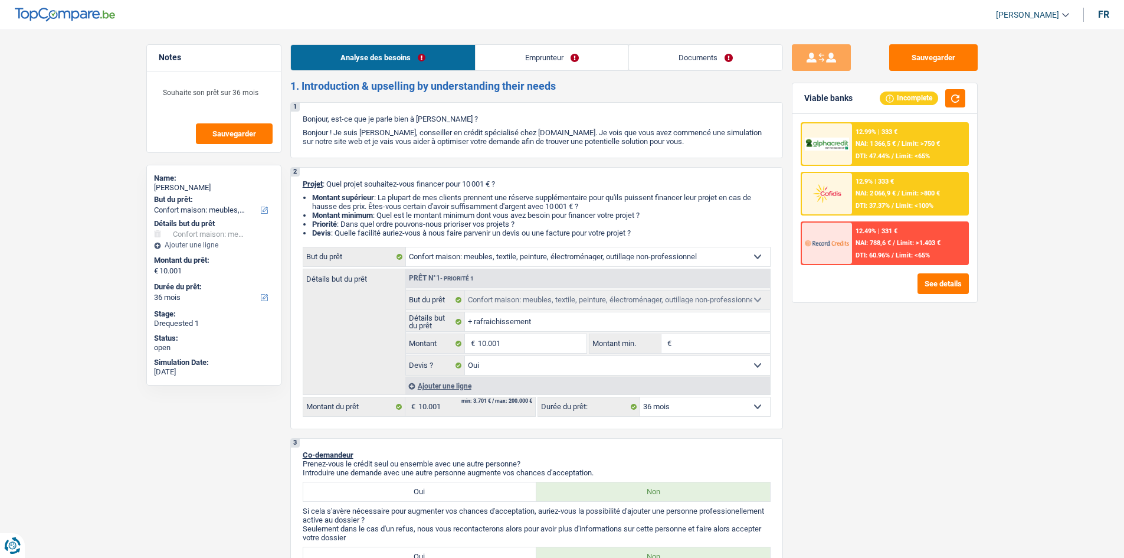
click at [499, 48] on link "Emprunteur" at bounding box center [552, 57] width 153 height 25
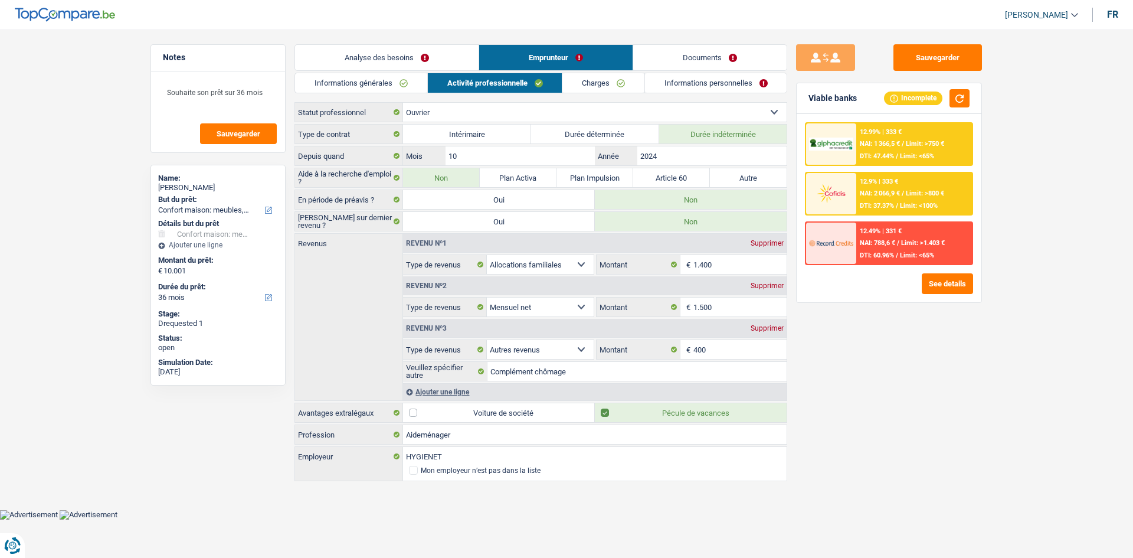
click at [372, 79] on link "Informations générales" at bounding box center [361, 82] width 132 height 19
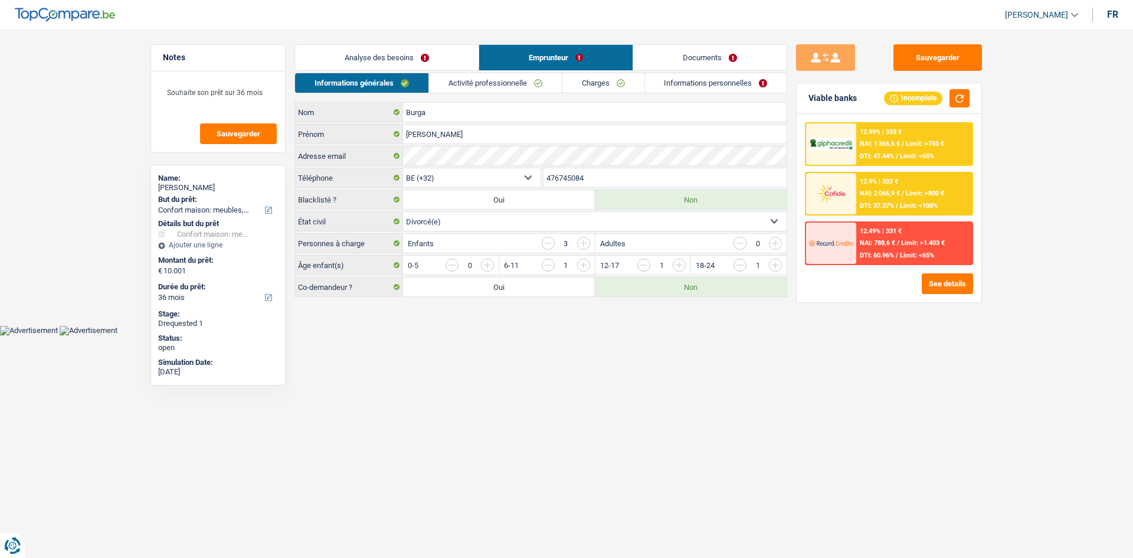
click at [495, 78] on link "Activité professionnelle" at bounding box center [495, 82] width 133 height 19
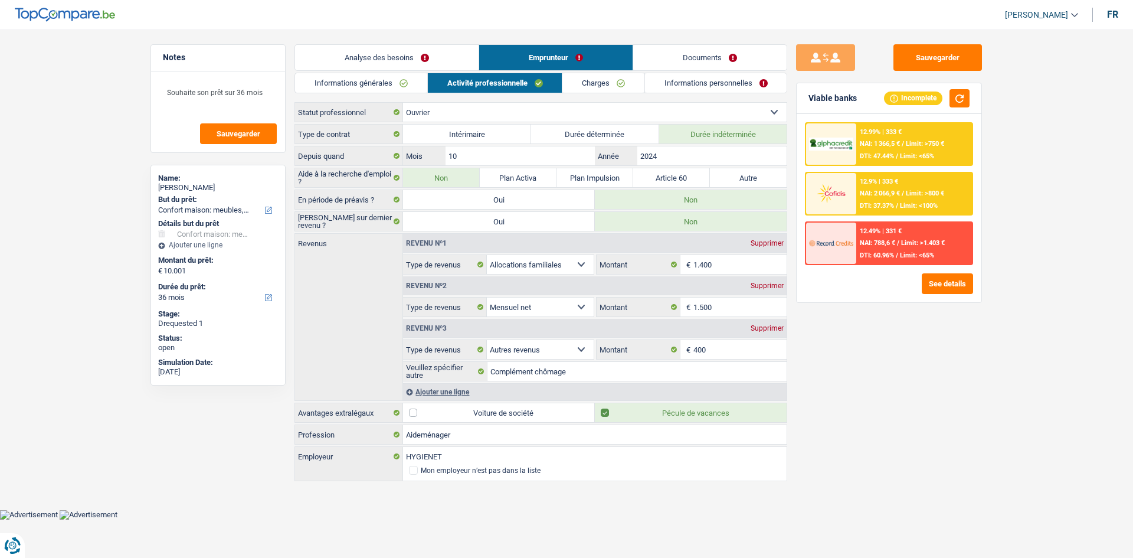
click at [350, 53] on link "Analyse des besoins" at bounding box center [386, 57] width 183 height 25
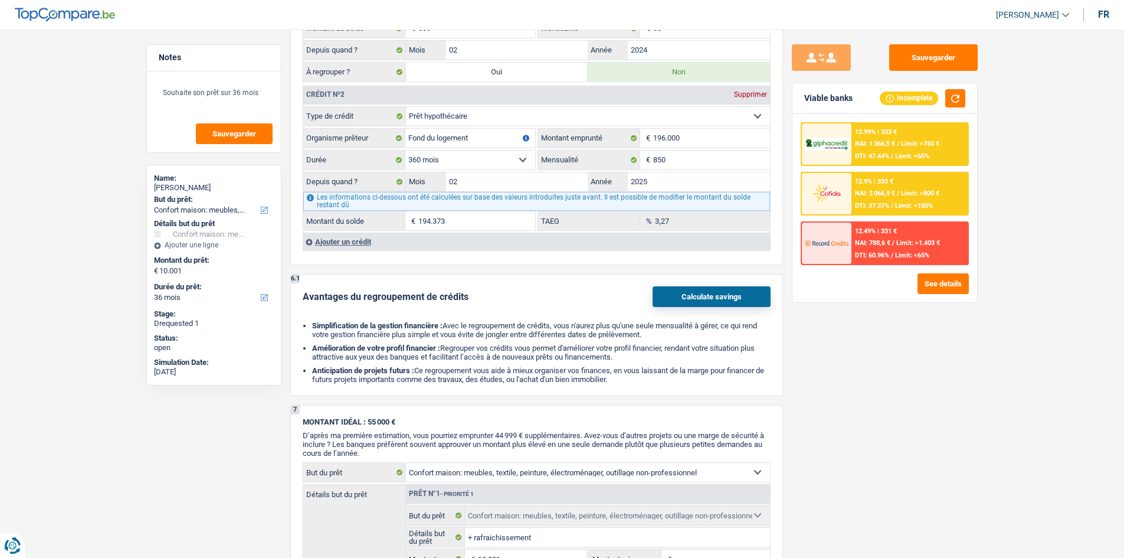
scroll to position [1239, 0]
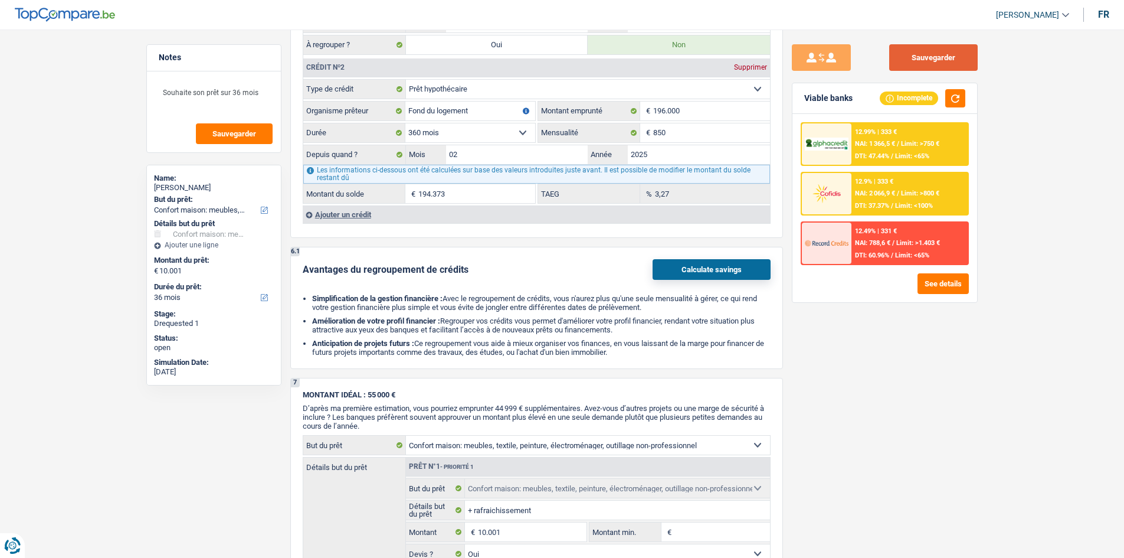
click at [903, 50] on button "Sauvegarder" at bounding box center [933, 57] width 88 height 27
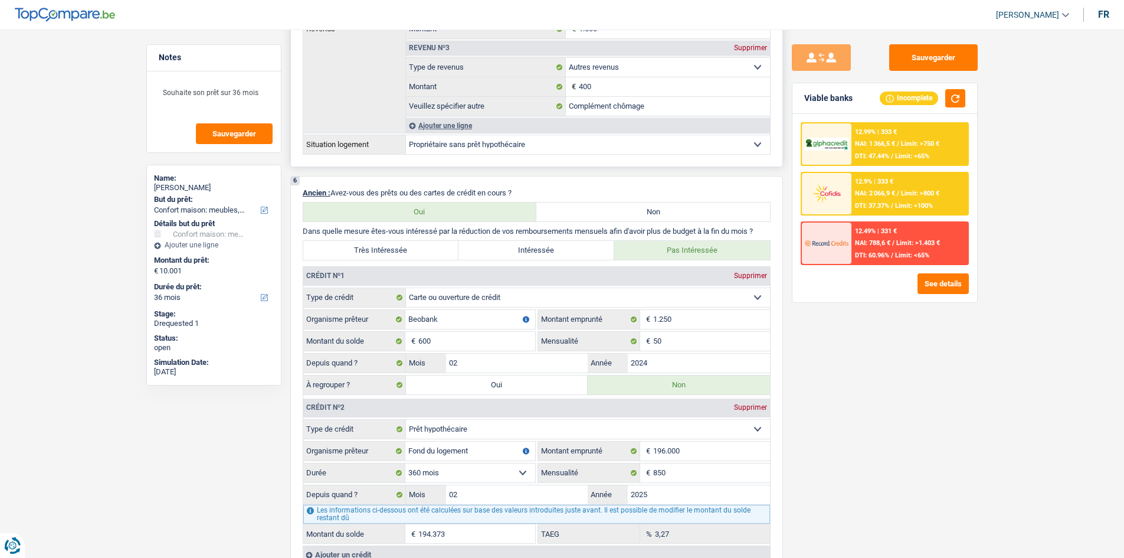
scroll to position [708, 0]
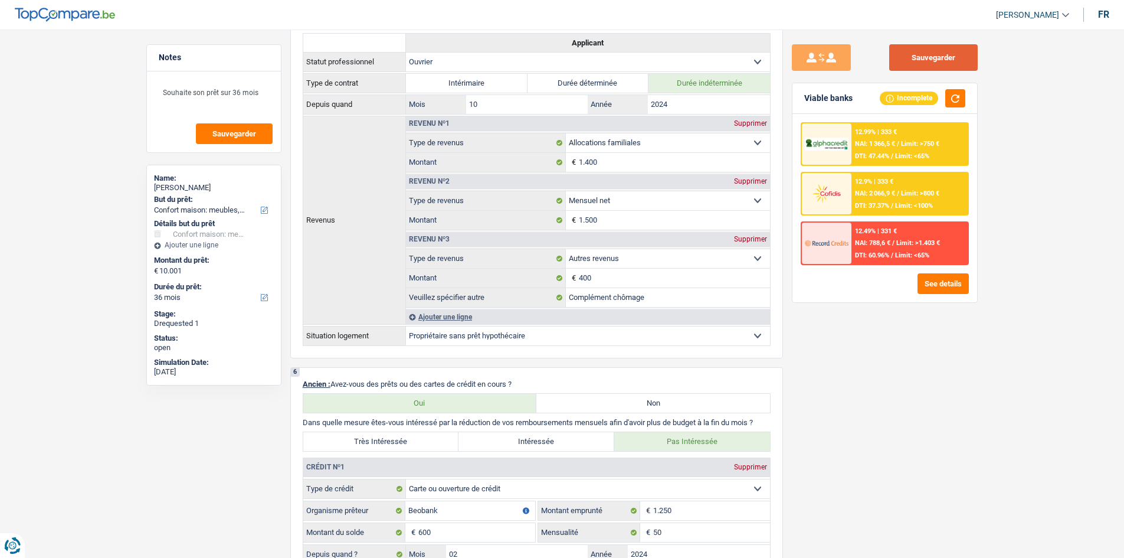
click at [922, 57] on button "Sauvegarder" at bounding box center [933, 57] width 88 height 27
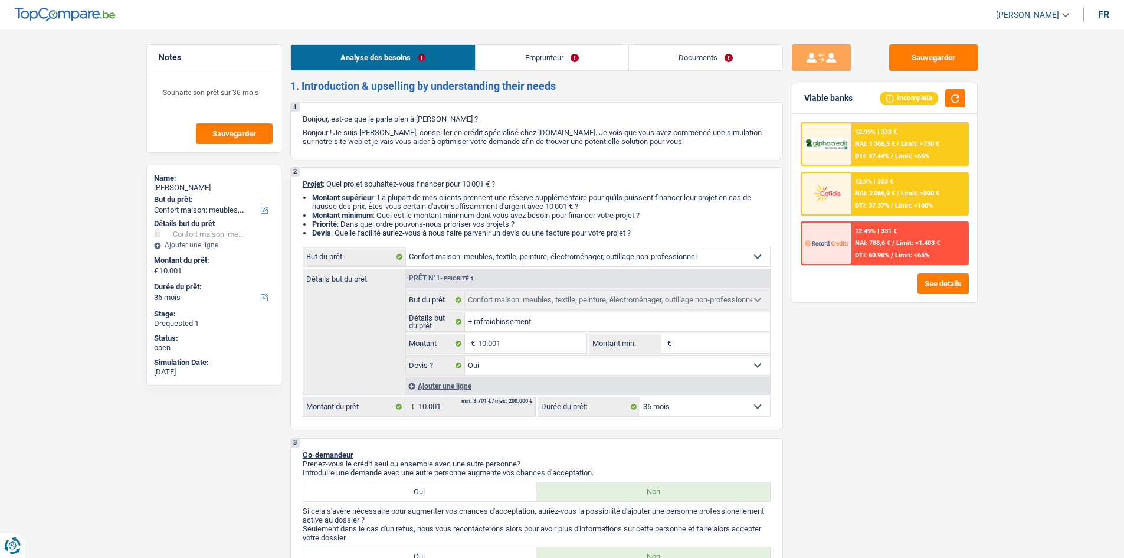
select select "household"
select select "36"
select select "household"
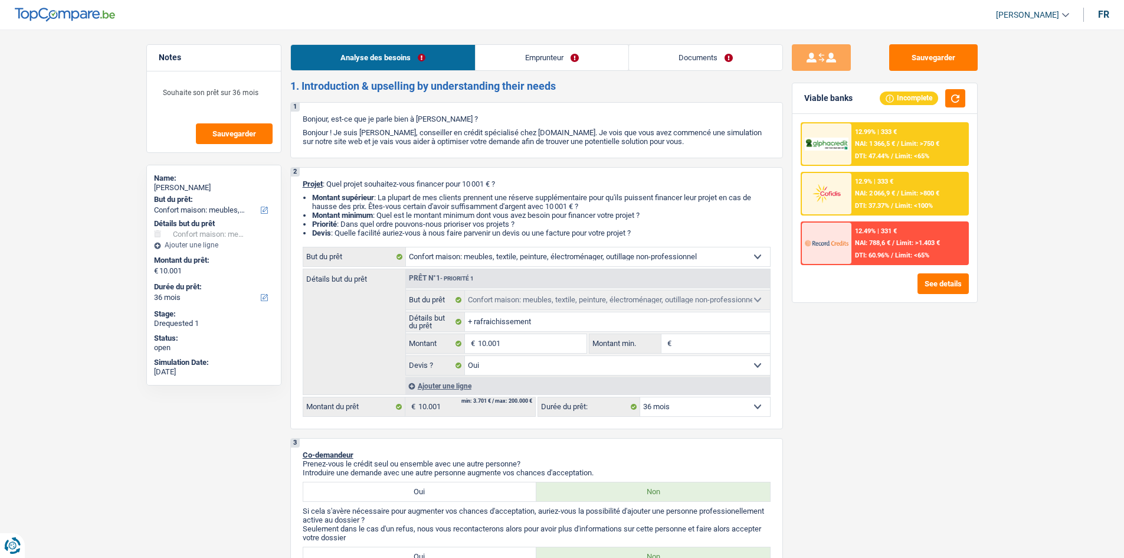
select select "yes"
select select "36"
select select "worker"
select select "familyAllowances"
select select "netSalary"
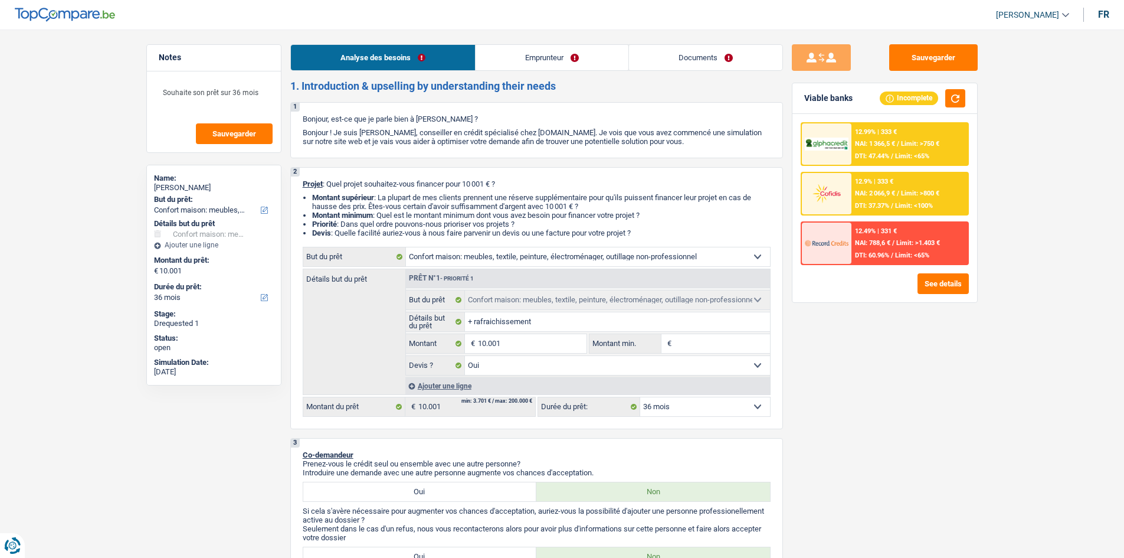
select select "other"
select select "ownerWithoutMortgage"
select select "cardOrCredit"
select select "mortgage"
select select "360"
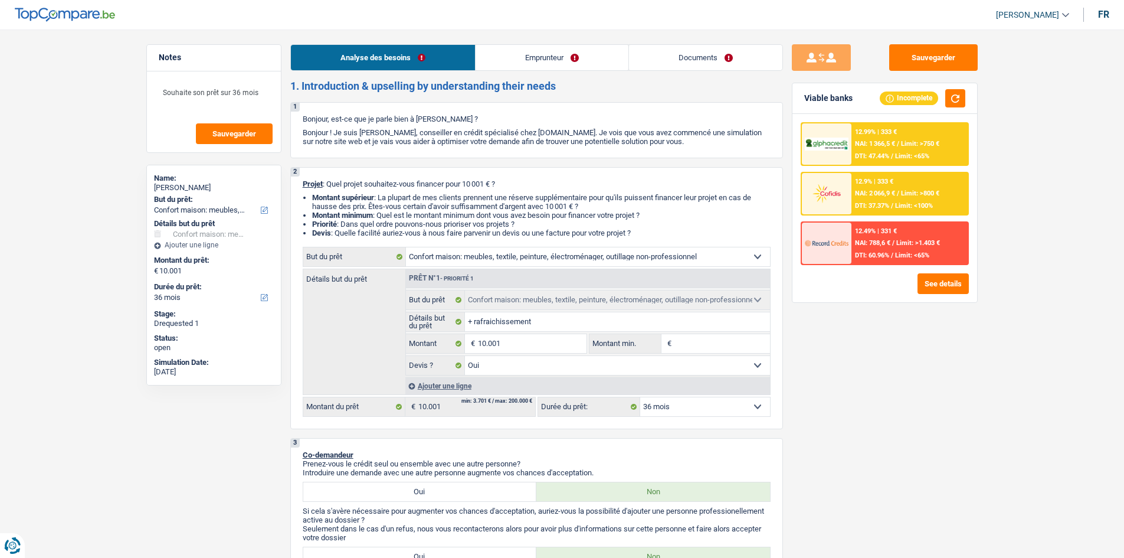
select select "household"
select select "yes"
select select "36"
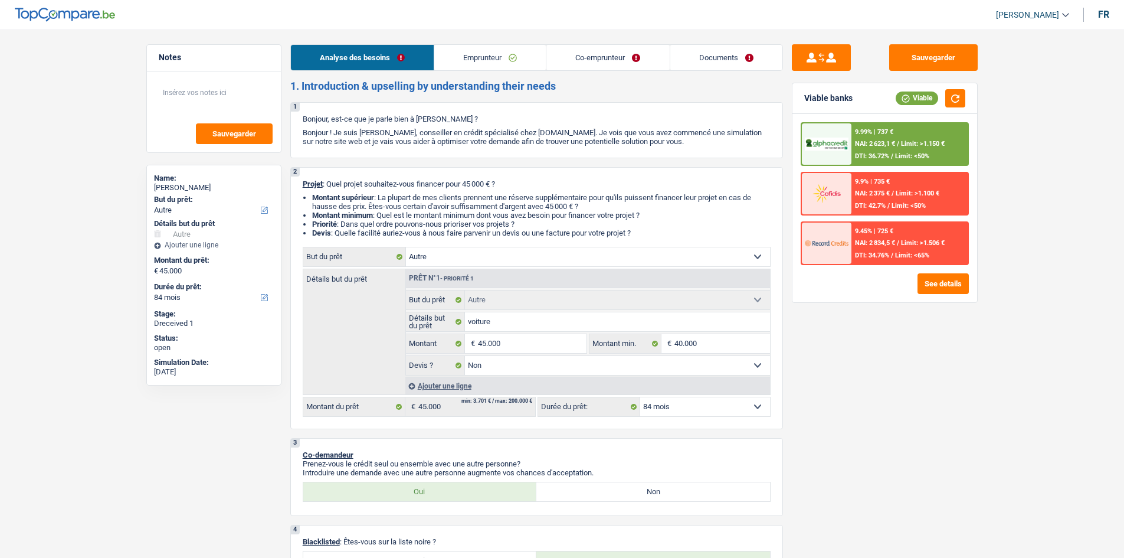
select select "other"
select select "84"
select select "other"
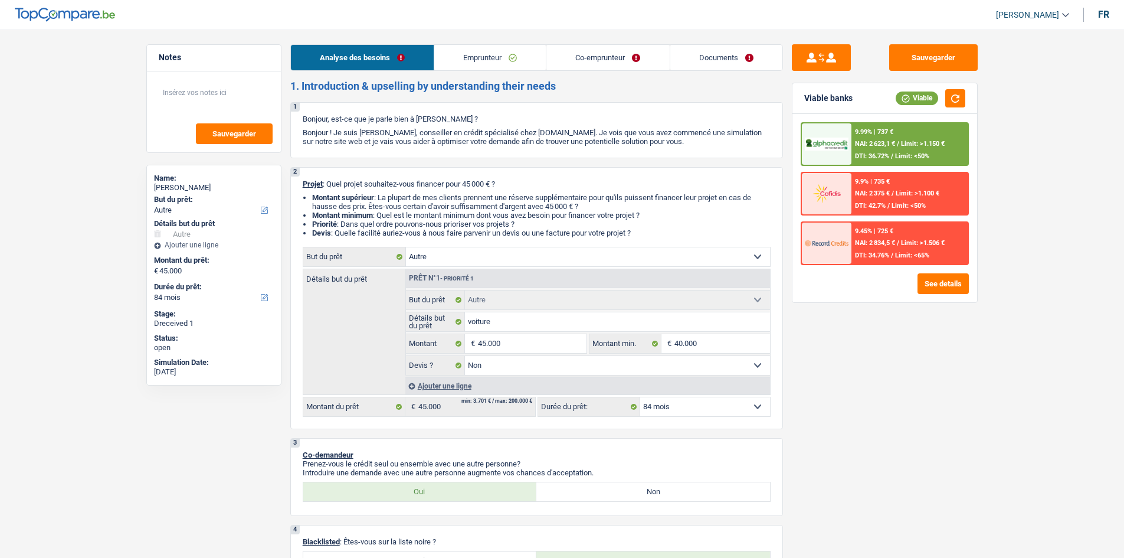
select select "false"
select select "84"
select select "unemployed"
select select "privateEmployee"
select select "unemployment"
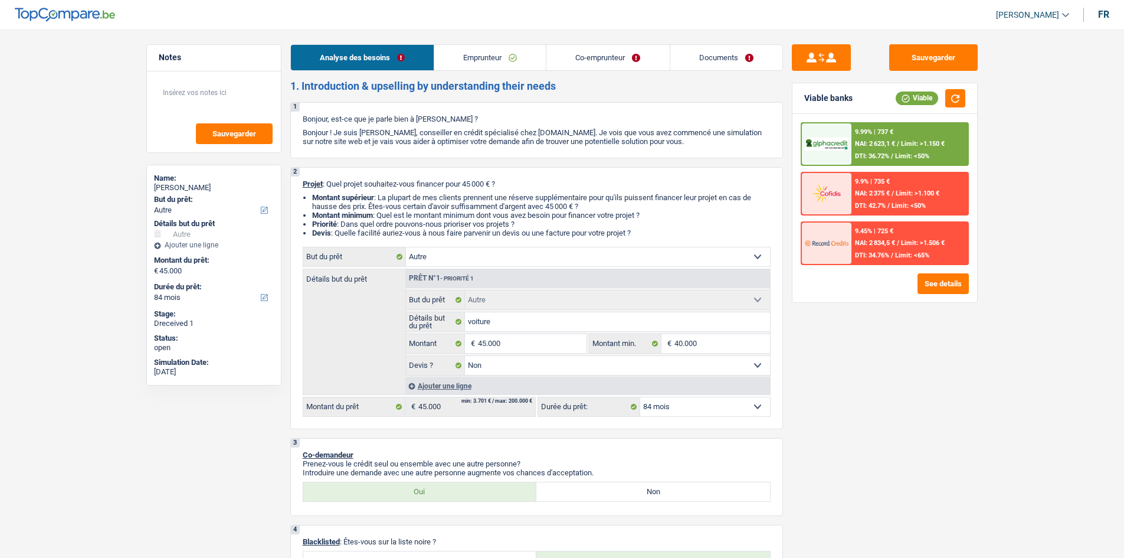
select select "netSalary"
select select "mealVouchers"
select select "liveWithParents"
select select "rents"
select select "other"
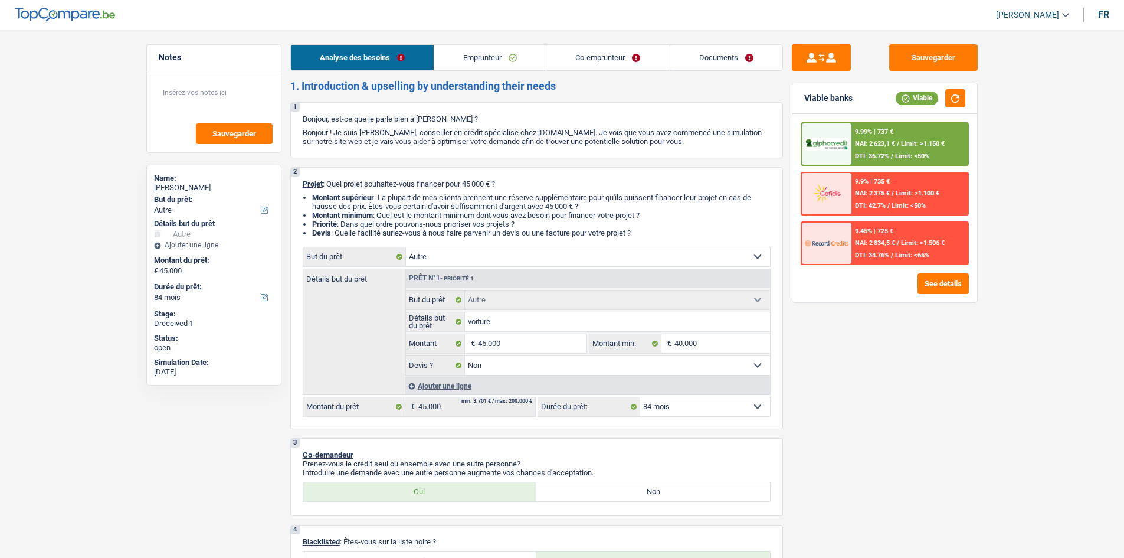
select select "other"
select select "false"
select select "84"
click at [901, 151] on div "9.99% | 737 € NAI: 2 623,1 € / Limit: >1.150 € DTI: 36.72% / Limit: <50%" at bounding box center [909, 143] width 116 height 41
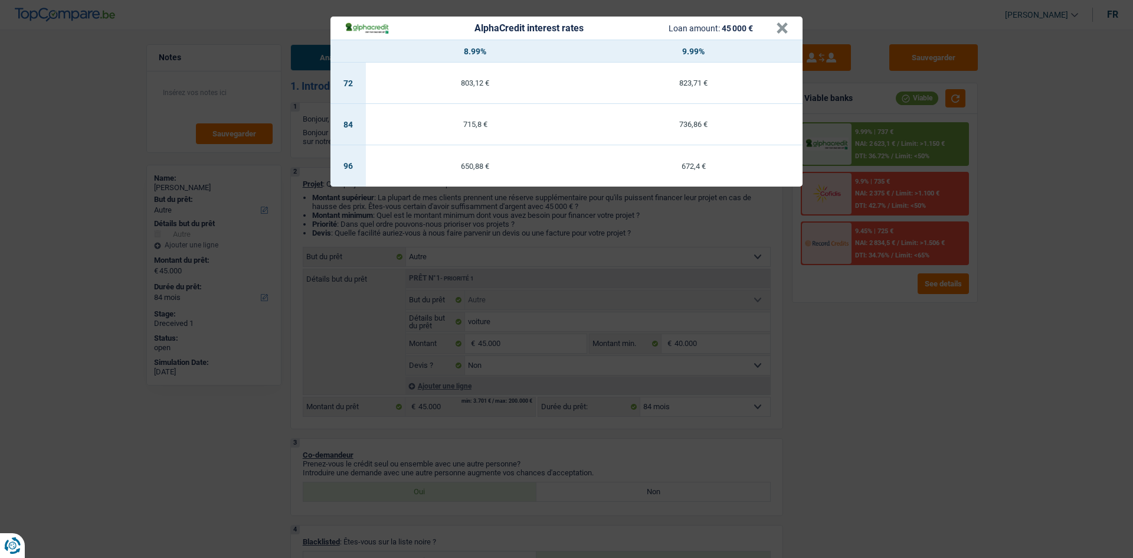
click at [789, 29] on header "AlphaCredit interest rates Loan amount: 45 000 € ×" at bounding box center [566, 28] width 472 height 23
click at [778, 31] on button "×" at bounding box center [782, 28] width 12 height 12
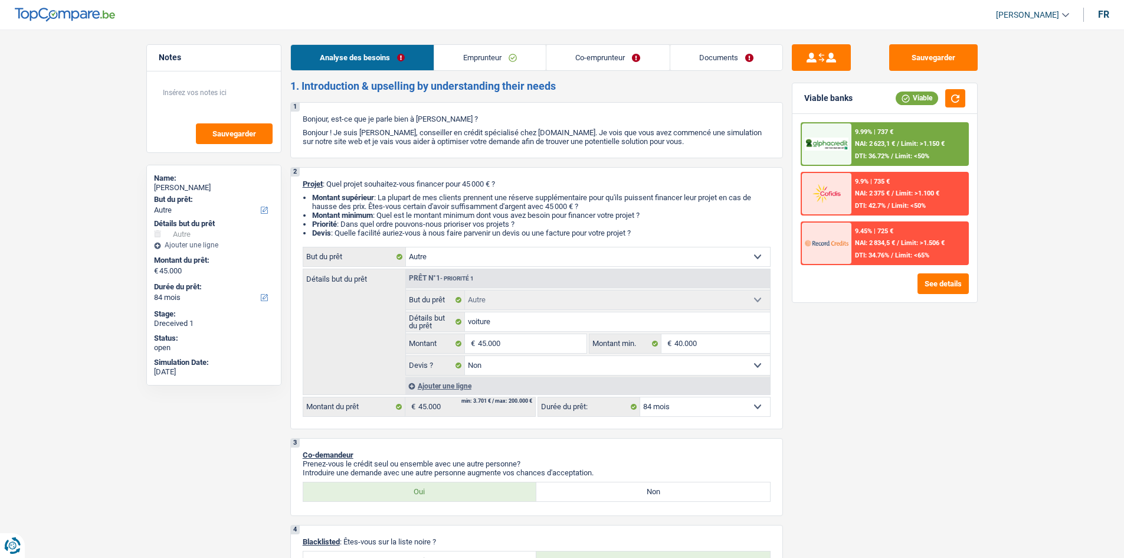
click at [611, 52] on link "Co-emprunteur" at bounding box center [607, 57] width 123 height 25
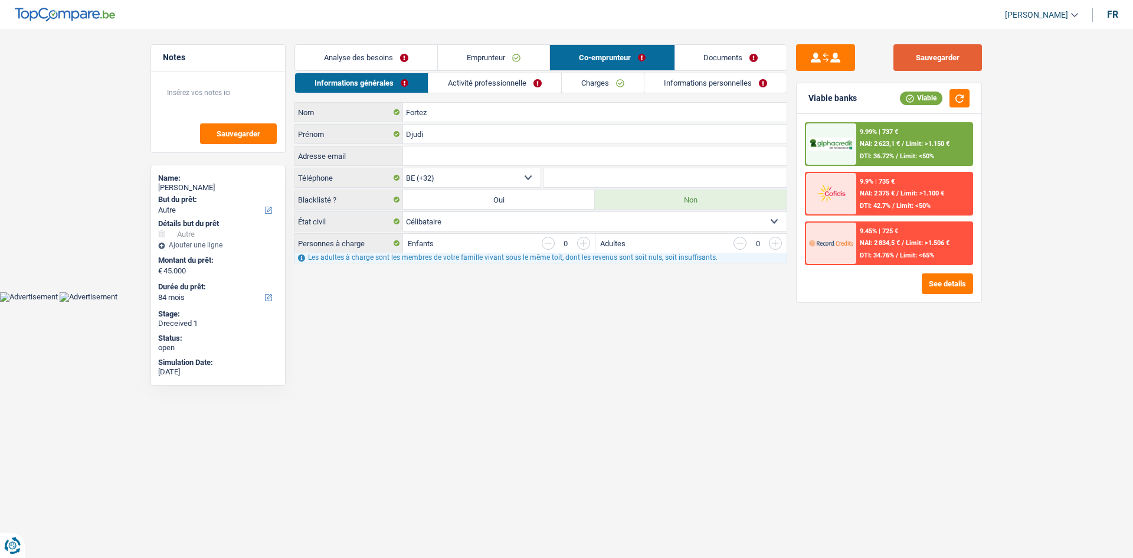
click at [915, 47] on button "Sauvegarder" at bounding box center [937, 57] width 88 height 27
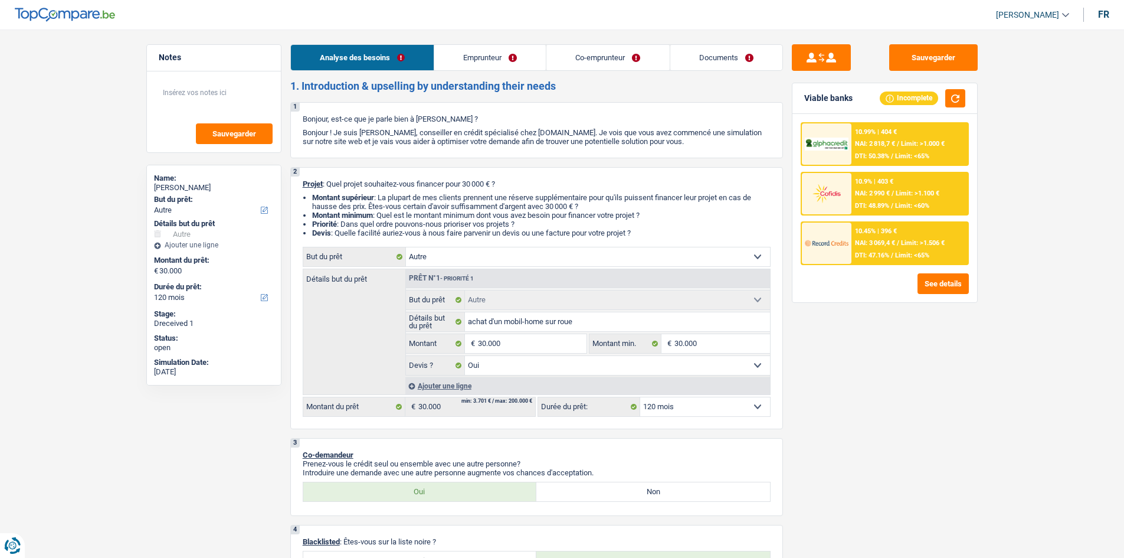
select select "other"
select select "120"
select select "other"
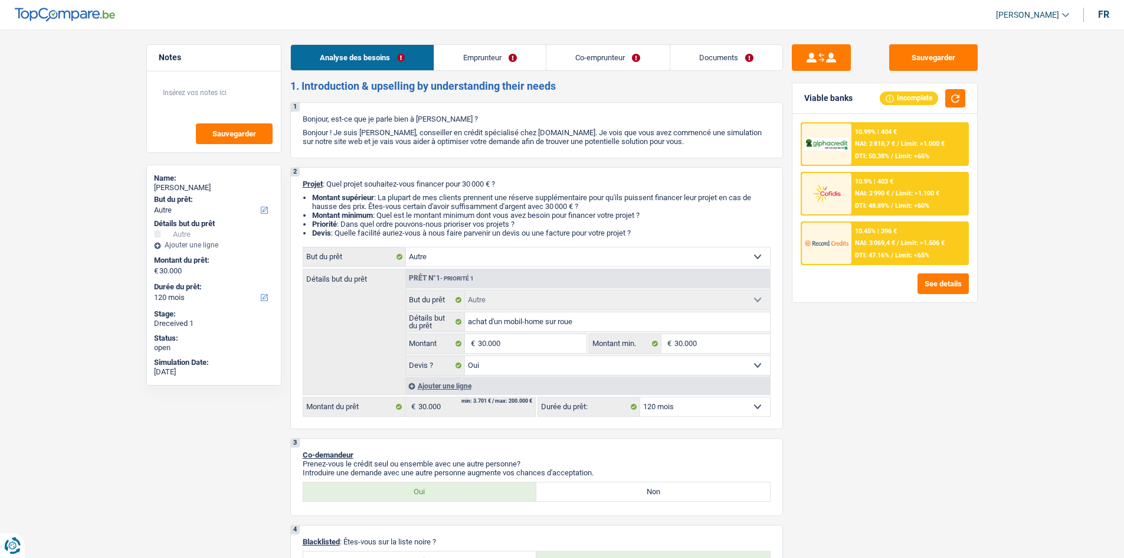
select select "yes"
select select "120"
select select "independent"
select select "privateEmployee"
select select "netSalary"
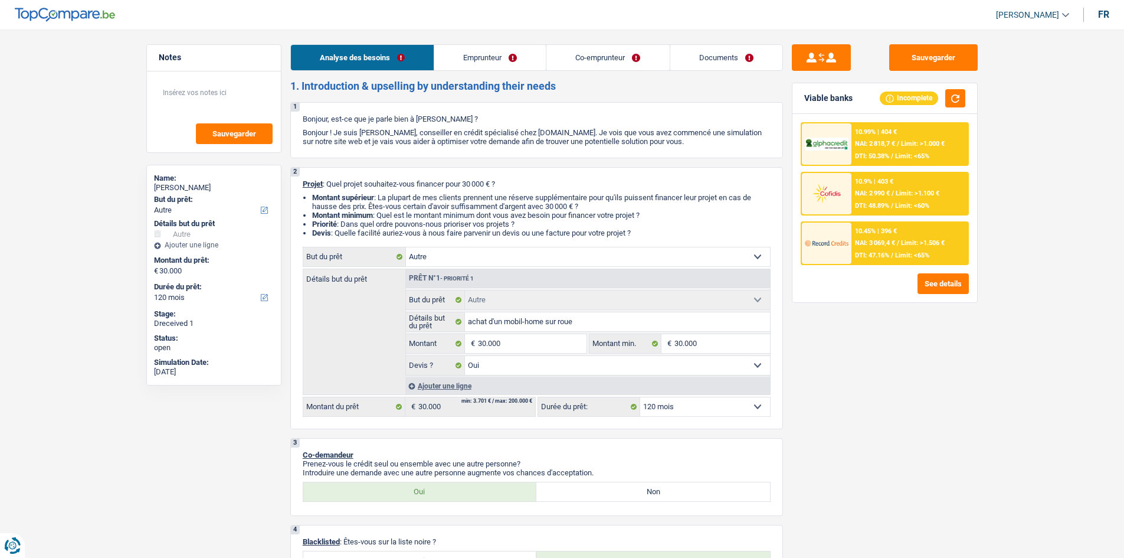
select select "rentalIncome"
select select "netSalary"
select select "mealVouchers"
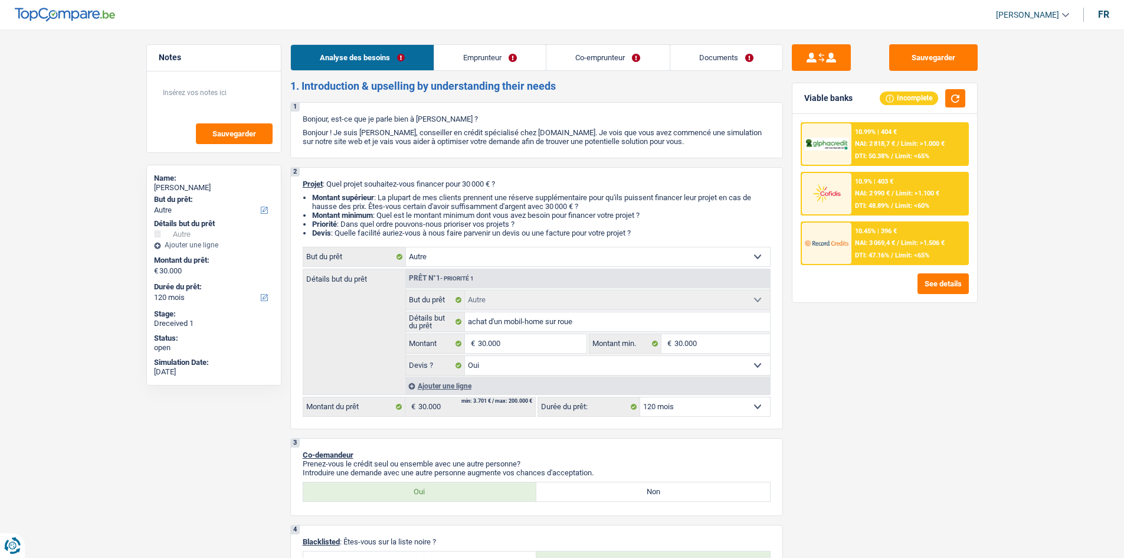
select select "ownerWithMortgage"
select select "mortgage"
select select "240"
select select "mortgage"
select select "240"
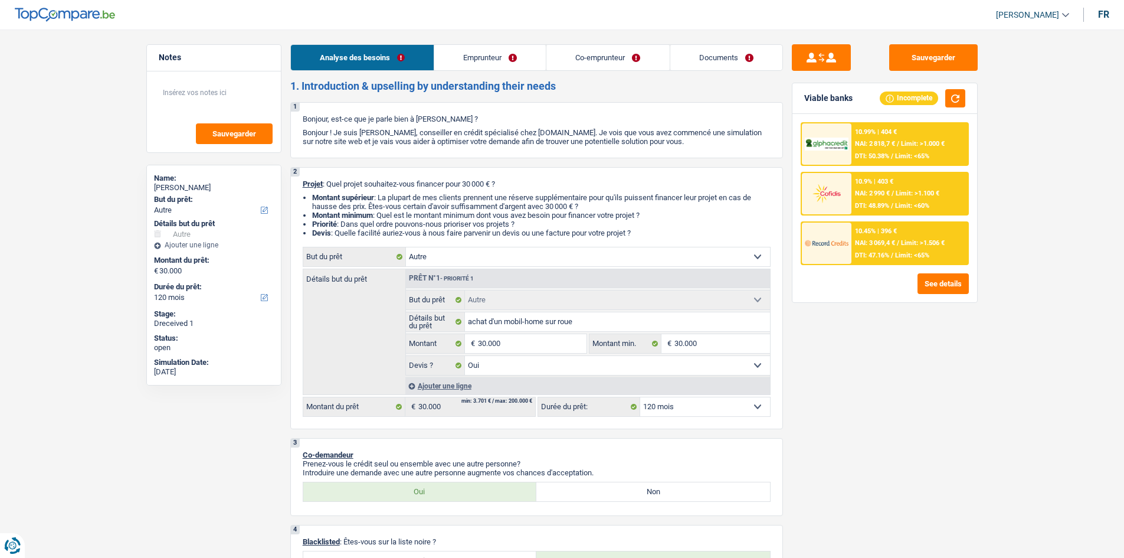
select select "carLoan"
select select "120"
select select "carLoan"
select select "60"
select select "cardOrCredit"
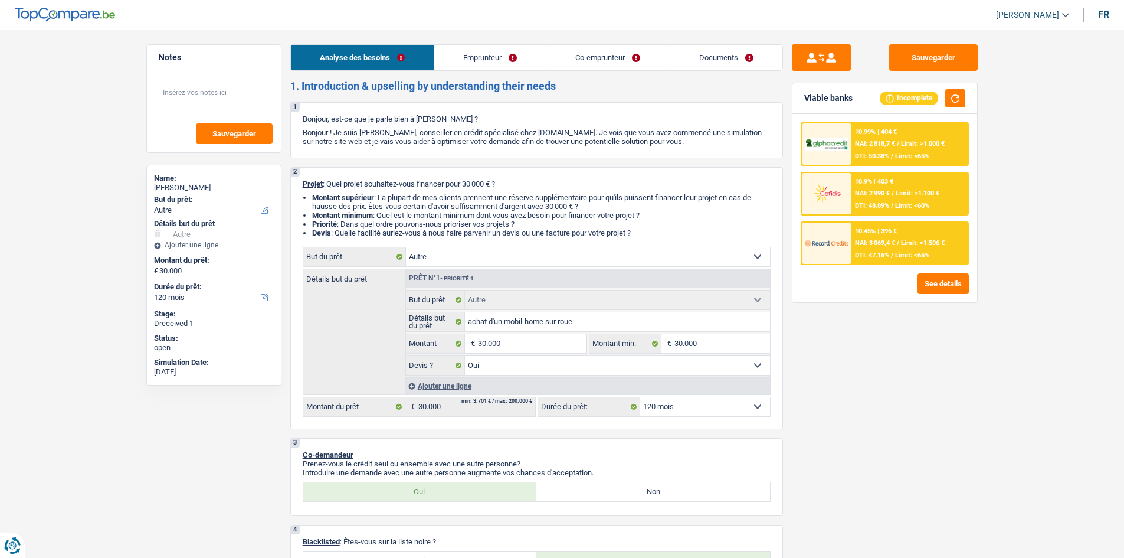
select select "other"
select select "yes"
select select "120"
click at [964, 99] on button "button" at bounding box center [955, 98] width 20 height 18
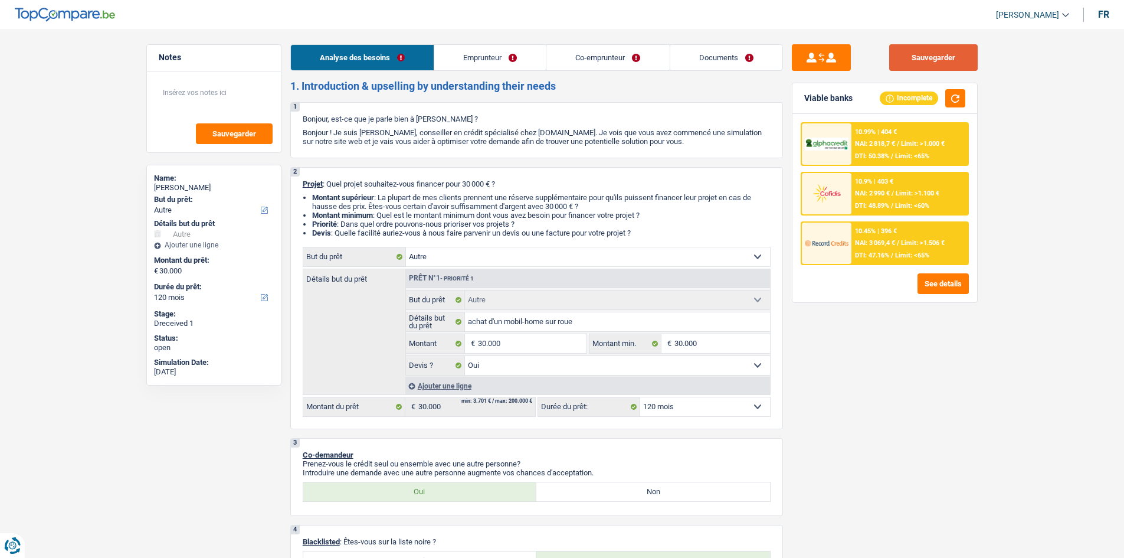
click at [928, 52] on button "Sauvegarder" at bounding box center [933, 57] width 88 height 27
click at [947, 92] on button "button" at bounding box center [955, 98] width 20 height 18
click at [945, 55] on button "Sauvegarder" at bounding box center [933, 57] width 88 height 27
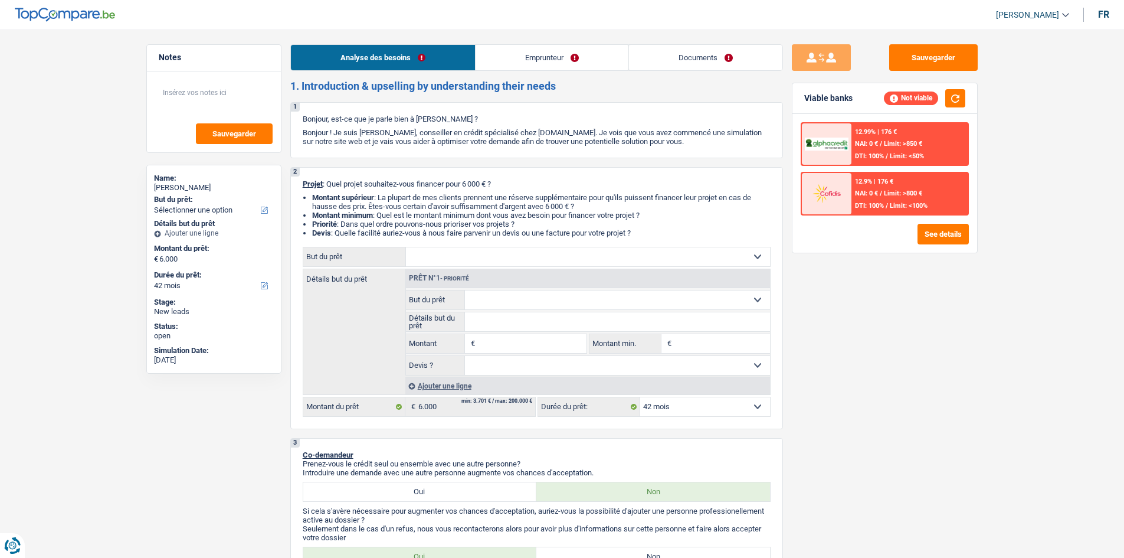
select select "42"
select select "noProfession"
select select "familyAllowances"
select select "rents"
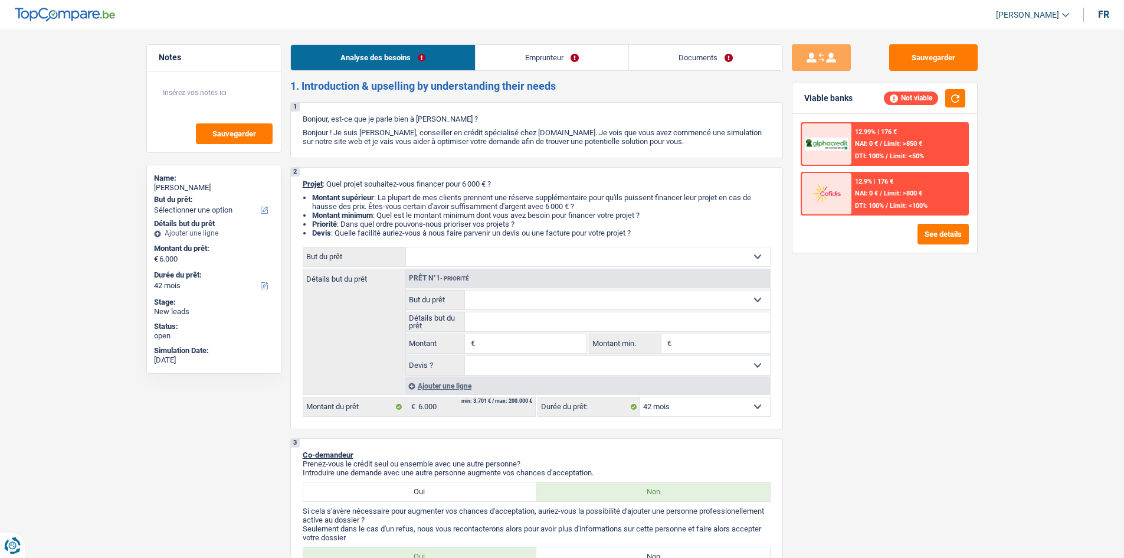
select select "42"
click at [521, 254] on select "Confort maison: meubles, textile, peinture, électroménager, outillage non-profe…" at bounding box center [588, 256] width 364 height 19
click at [513, 264] on select "Confort maison: meubles, textile, peinture, électroménager, outillage non-profe…" at bounding box center [588, 256] width 364 height 19
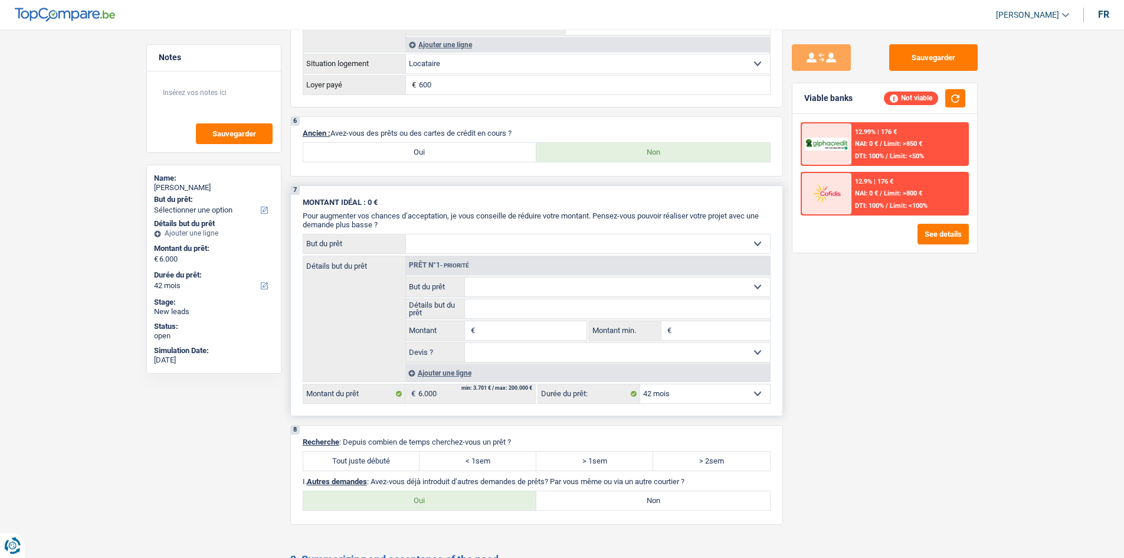
scroll to position [944, 0]
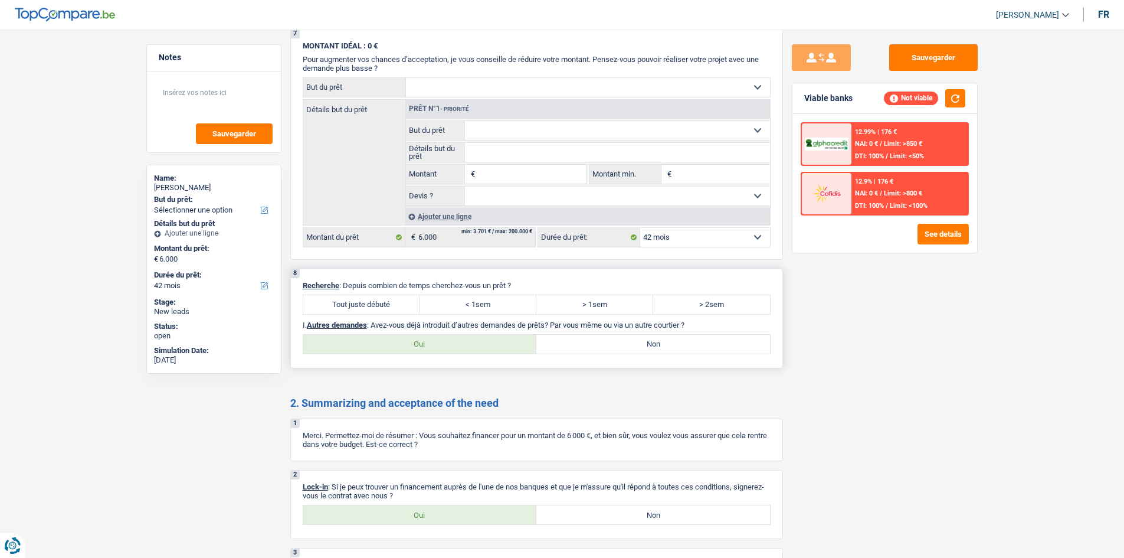
click at [463, 339] on label "Oui" at bounding box center [420, 344] width 234 height 19
click at [463, 339] on input "Oui" at bounding box center [420, 344] width 234 height 19
radio input "true"
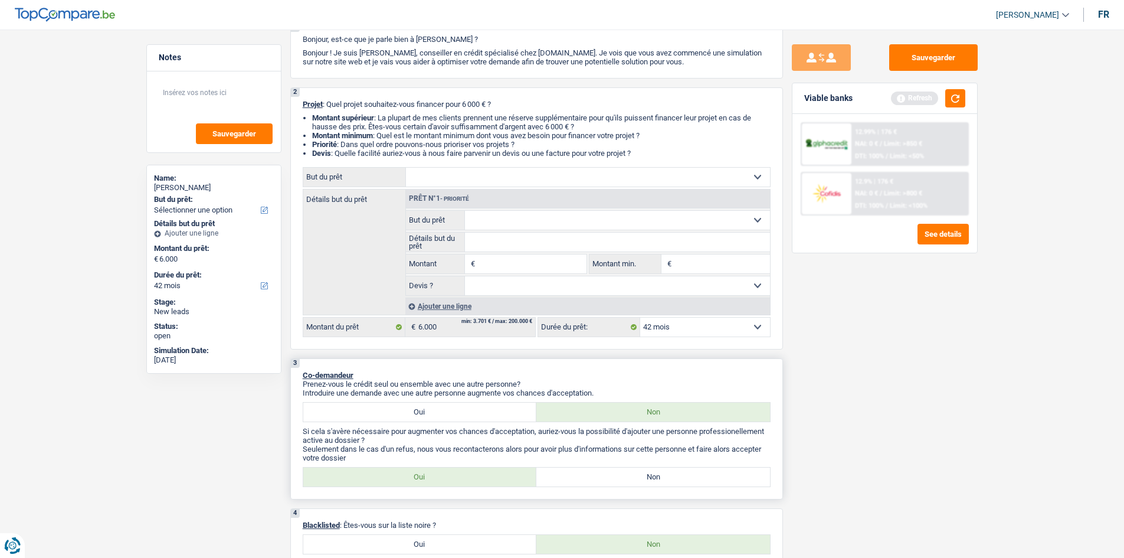
scroll to position [0, 0]
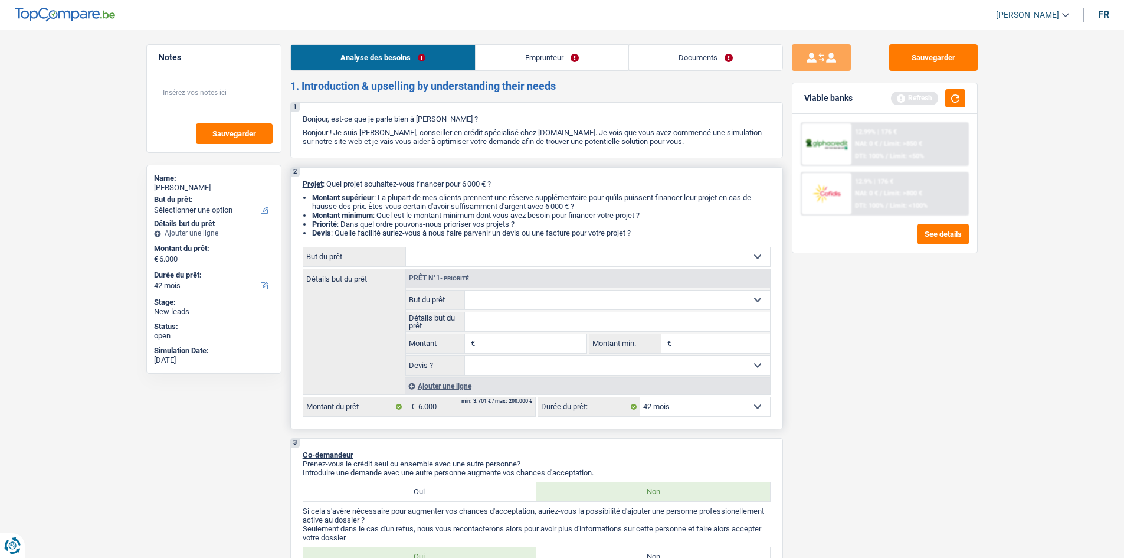
click at [508, 346] on input "Montant" at bounding box center [532, 343] width 108 height 19
type input "7.000"
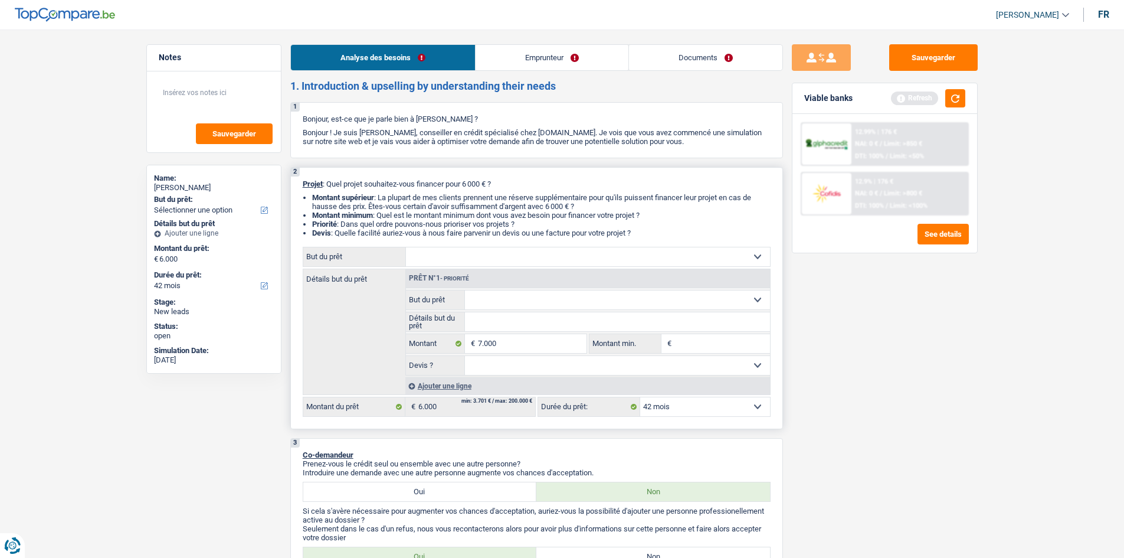
type input "7.000"
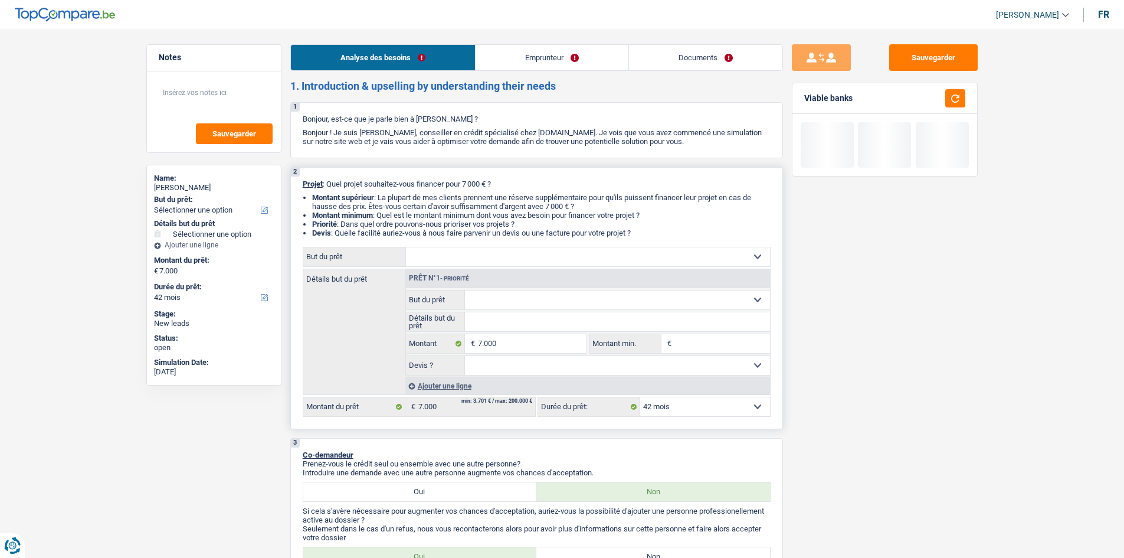
click at [554, 299] on select "Confort maison: meubles, textile, peinture, électroménager, outillage non-profe…" at bounding box center [617, 299] width 305 height 19
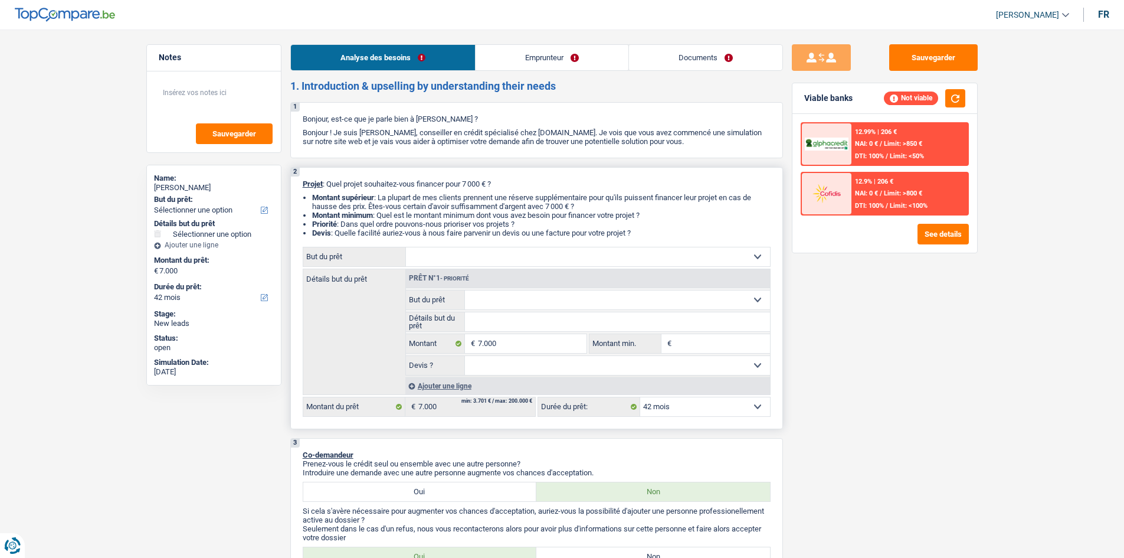
click at [353, 312] on div "Détails but du prêt Prêt n°1 - Priorité Confort maison: meubles, textile, peint…" at bounding box center [537, 331] width 468 height 126
click at [465, 257] on select "Confort maison: meubles, textile, peinture, électroménager, outillage non-profe…" at bounding box center [588, 256] width 364 height 19
click at [931, 59] on button "Sauvegarder" at bounding box center [933, 57] width 88 height 27
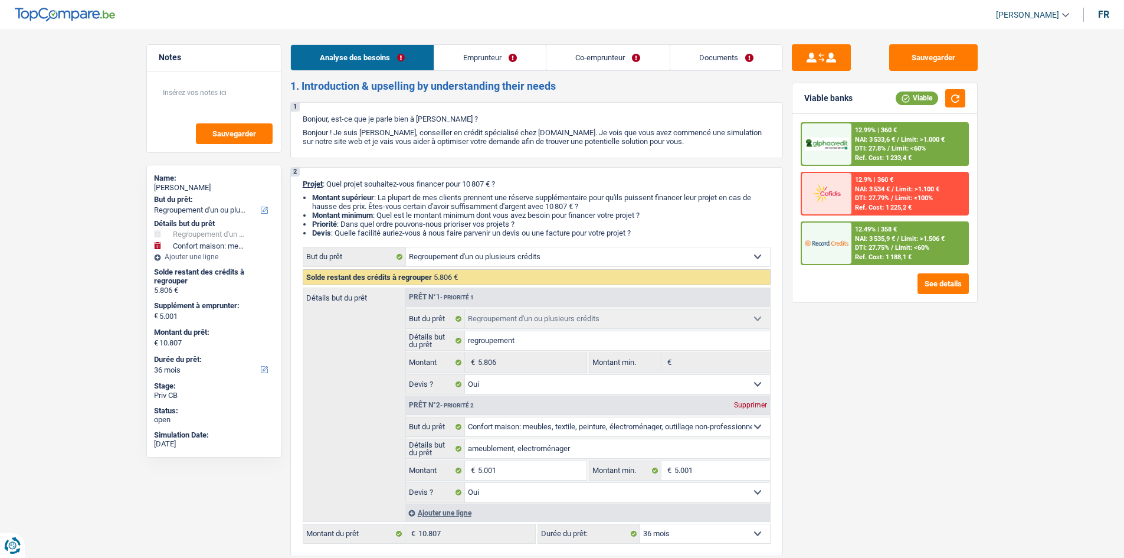
select select "refinancing"
select select "household"
select select "36"
select select "refinancing"
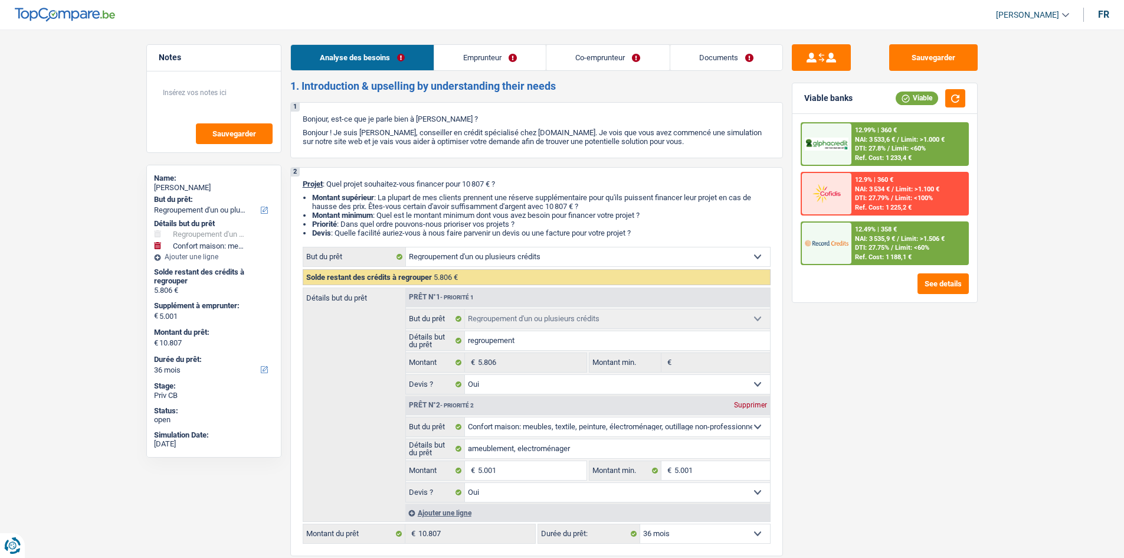
select select "refinancing"
select select "yes"
select select "household"
select select "yes"
select select "36"
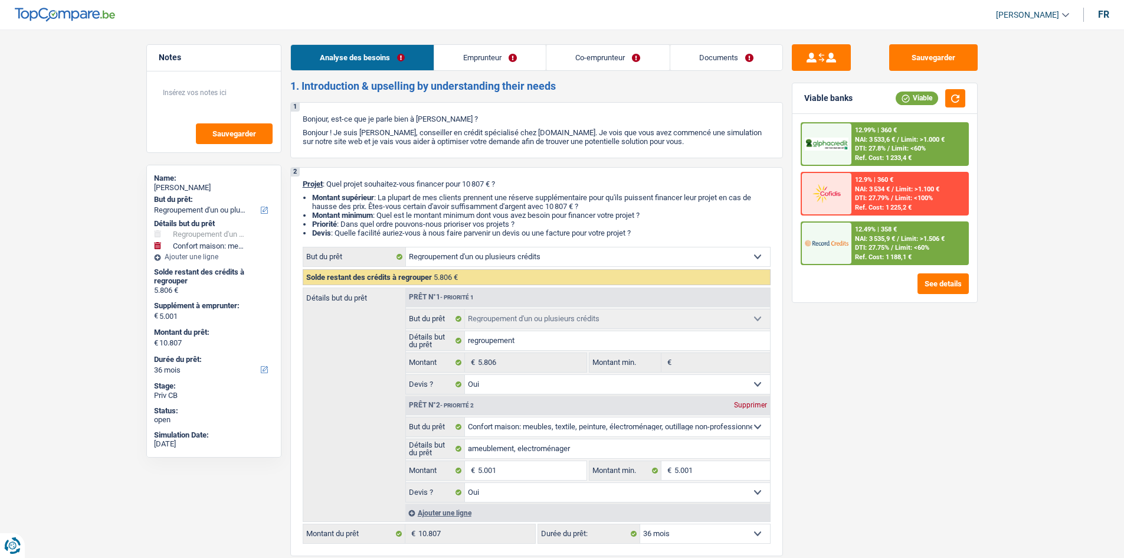
select select "retired"
select select "housewife"
select select "pension"
select select "other"
select select "rents"
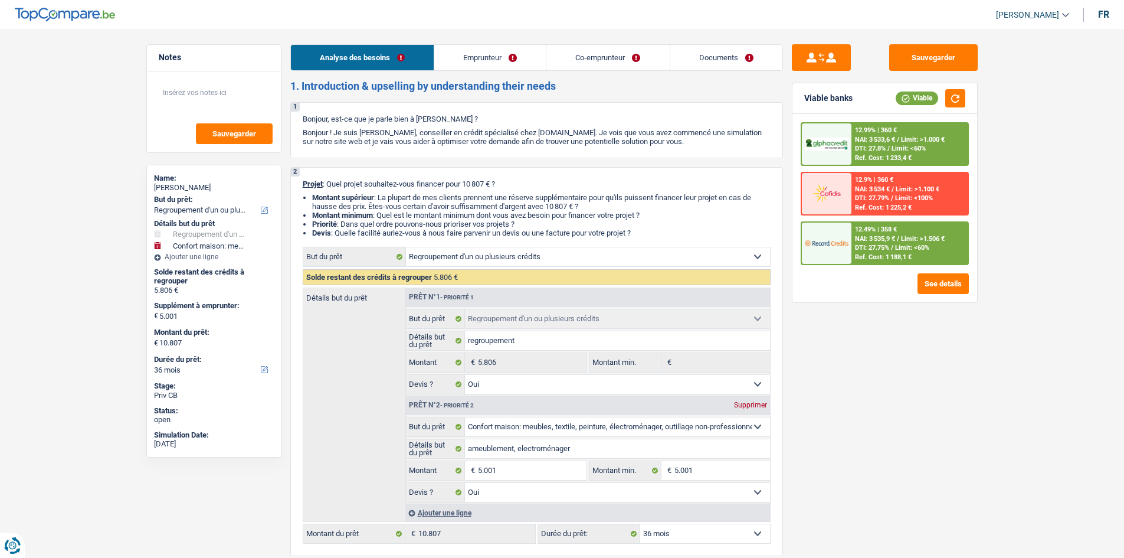
select select "carLoan"
select select "42"
select select "cardOrCredit"
select select "refinancing"
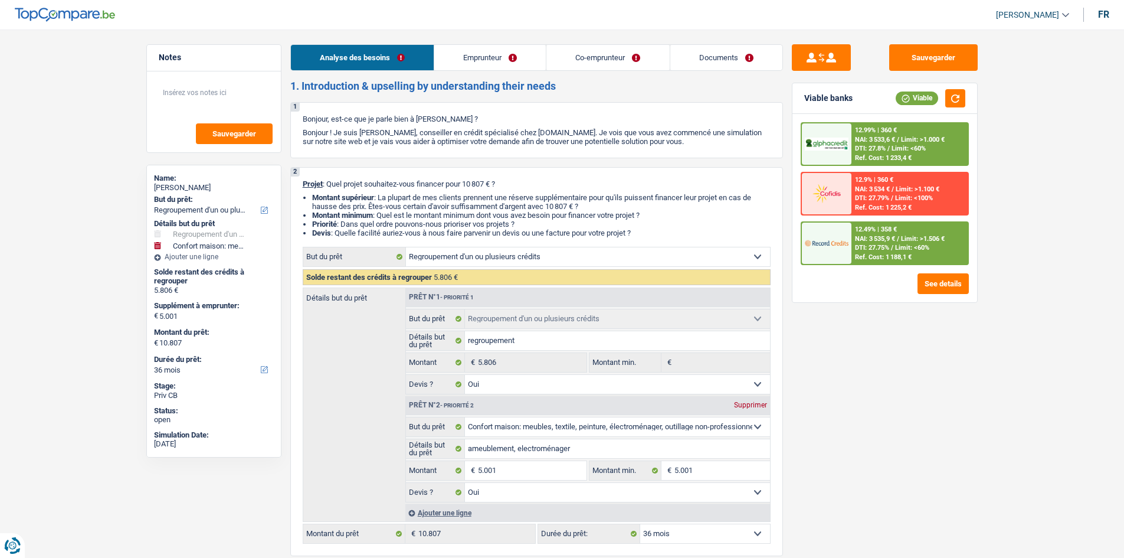
select select "yes"
select select "household"
select select "yes"
select select "36"
click at [727, 57] on link "Documents" at bounding box center [726, 57] width 112 height 25
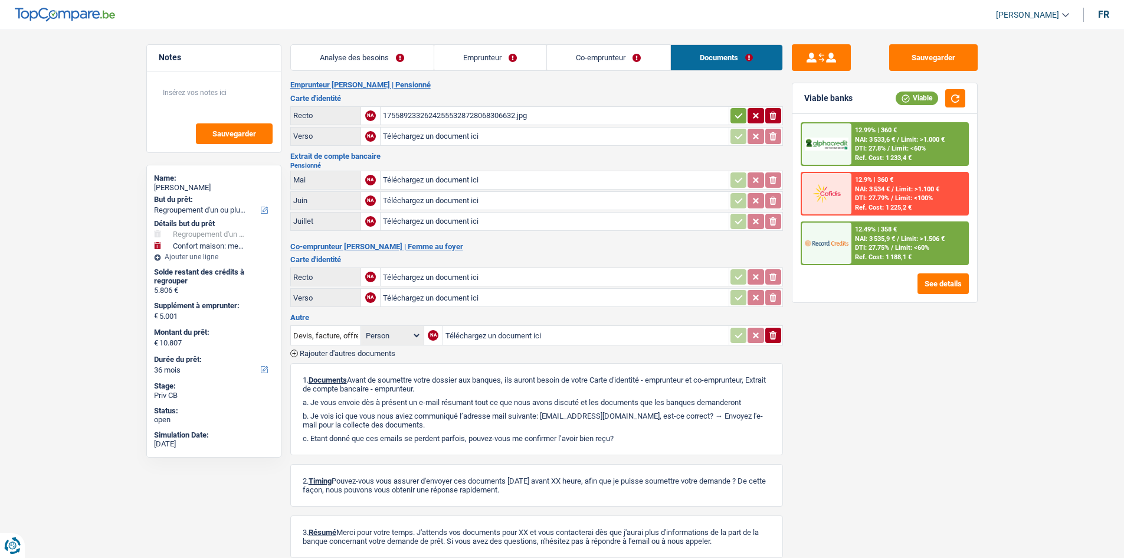
click at [371, 52] on link "Analyse des besoins" at bounding box center [362, 57] width 143 height 25
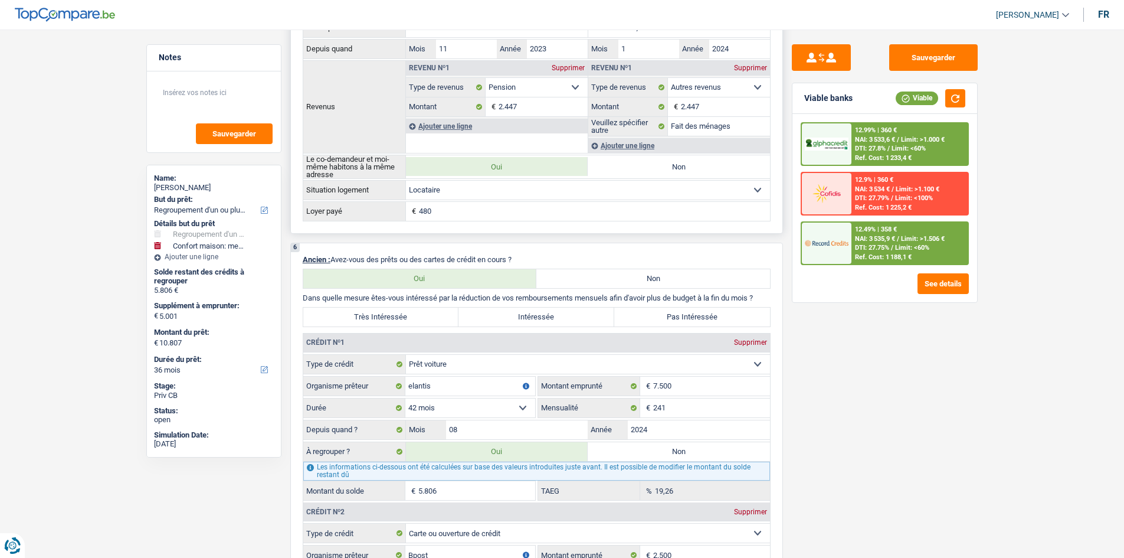
scroll to position [1062, 0]
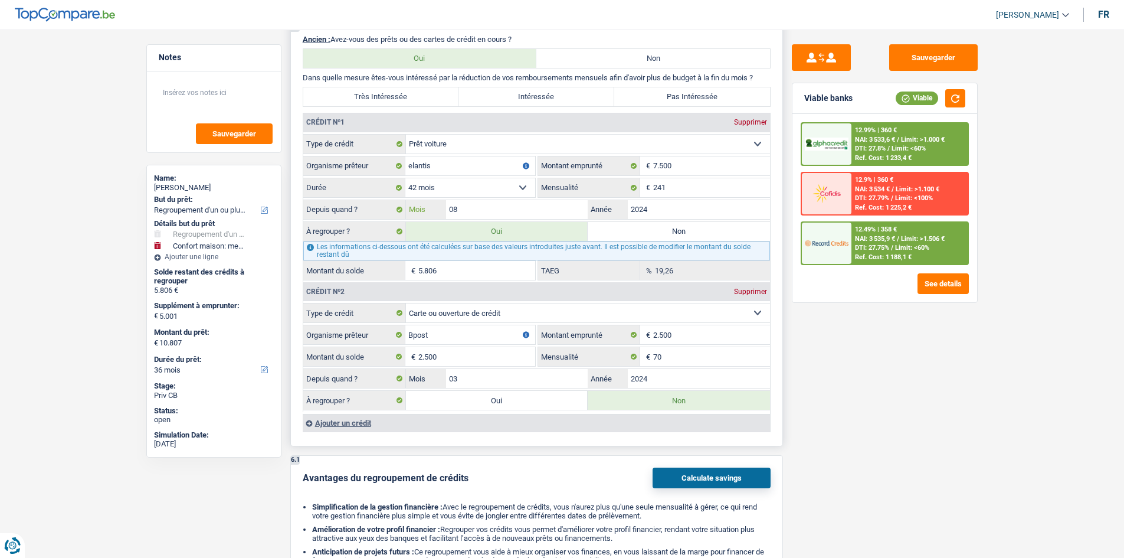
click at [494, 211] on input "08" at bounding box center [517, 209] width 142 height 19
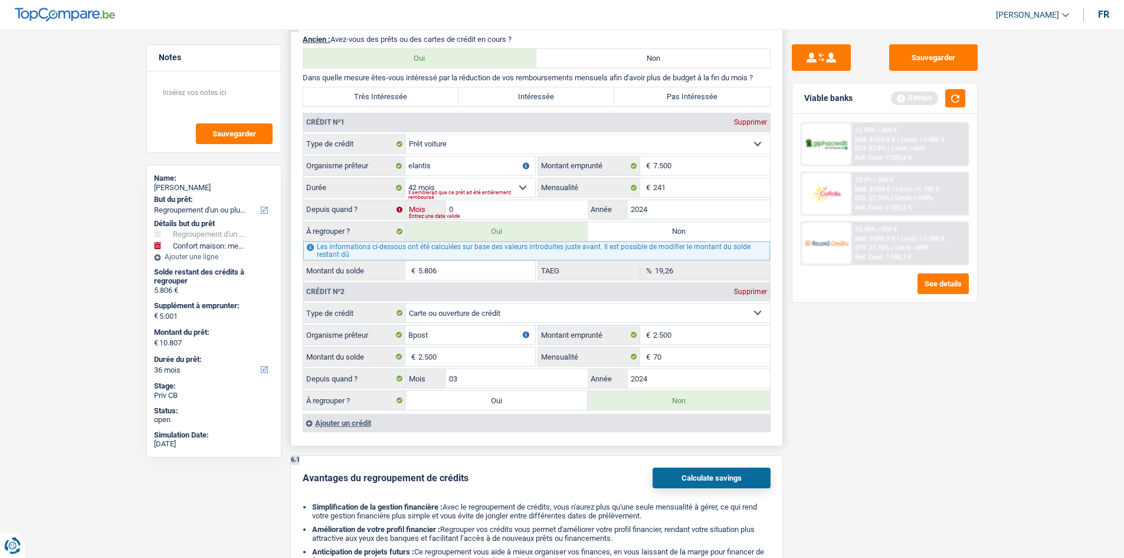
type input "07"
type input "10.652"
select select "60"
type input "5.651"
type input "10.652"
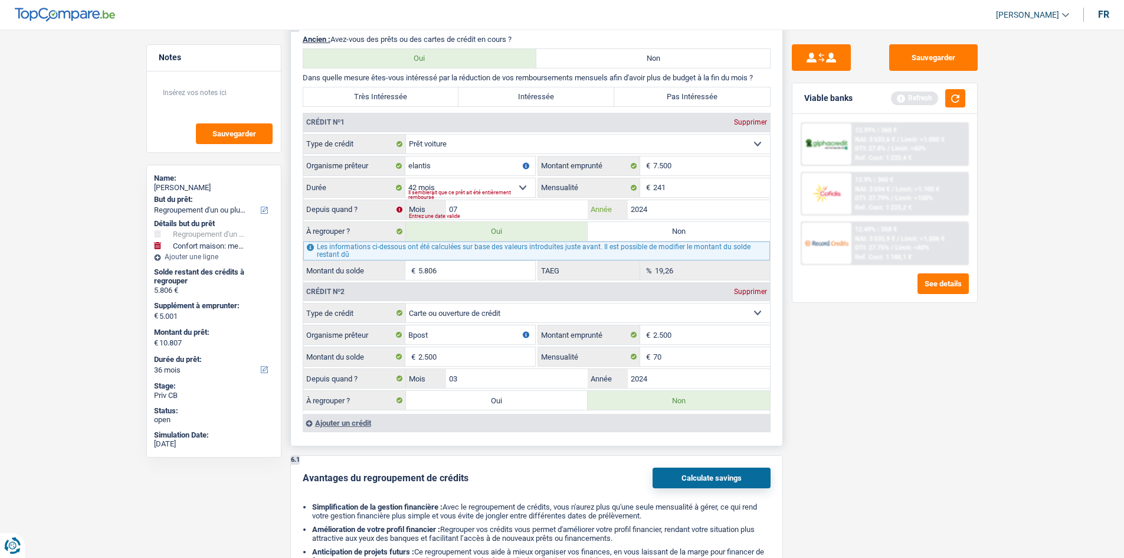
select select "60"
type input "5.651"
type input "10.652"
select select "60"
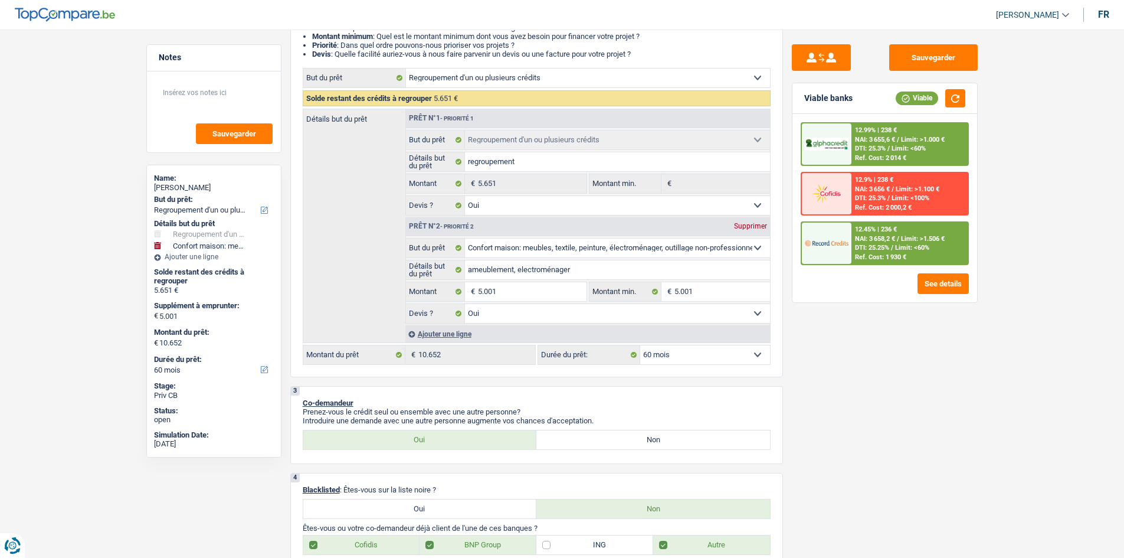
scroll to position [0, 0]
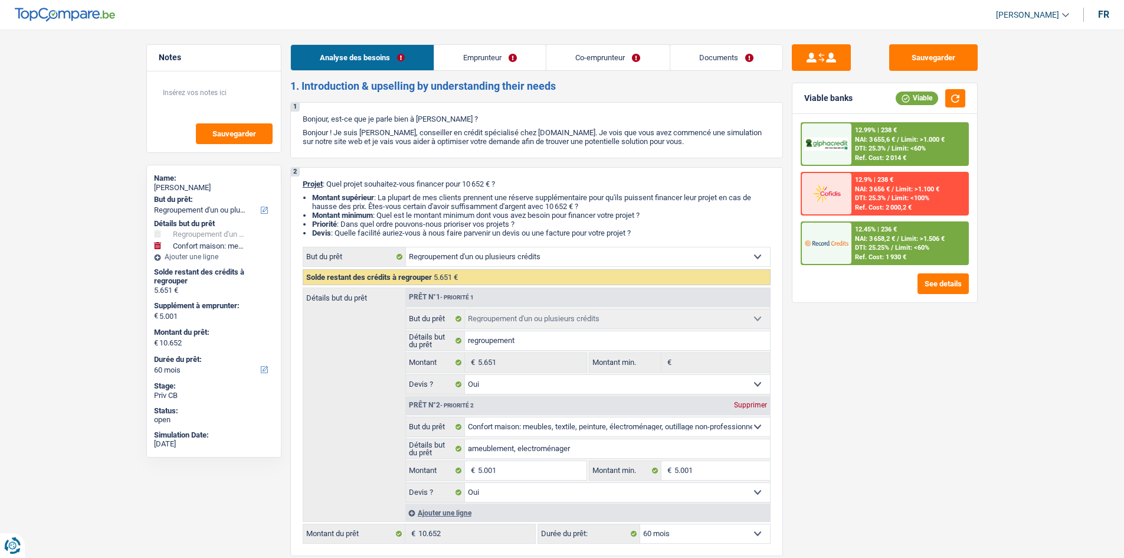
click at [609, 61] on link "Co-emprunteur" at bounding box center [607, 57] width 123 height 25
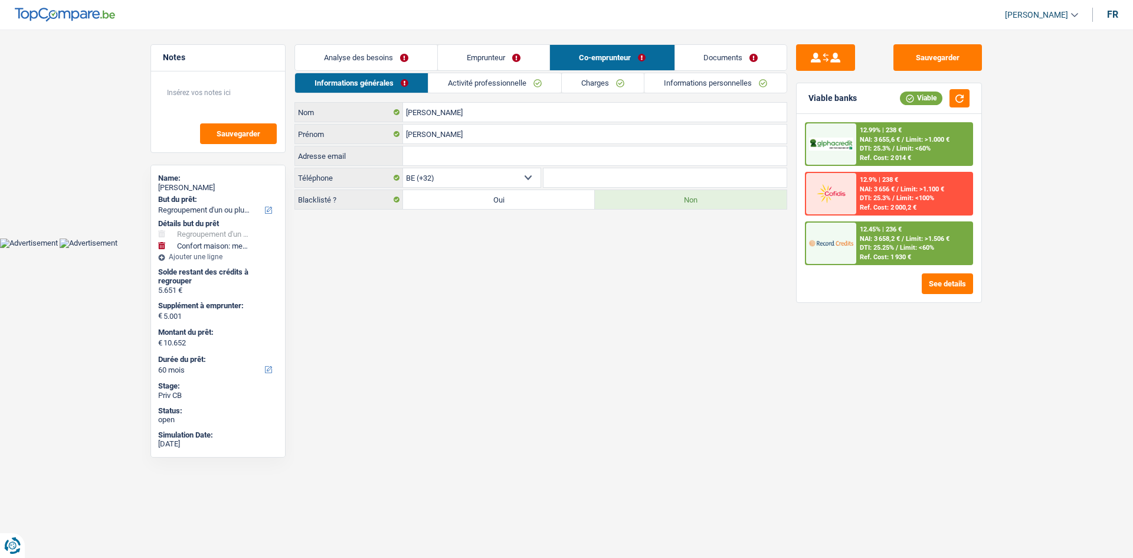
click at [536, 59] on link "Emprunteur" at bounding box center [494, 57] width 112 height 25
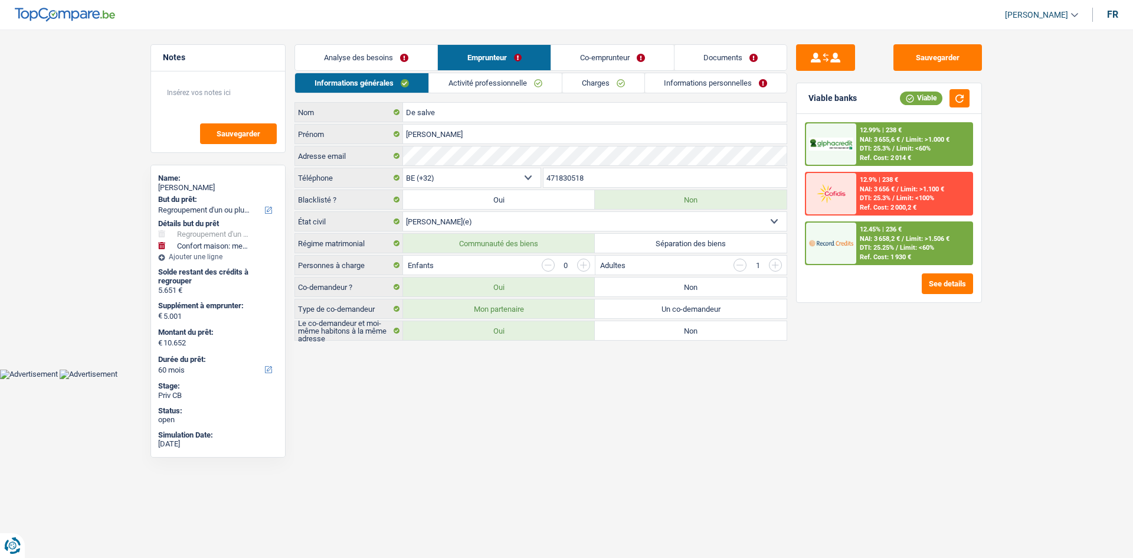
click at [493, 77] on link "Activité professionnelle" at bounding box center [495, 82] width 133 height 19
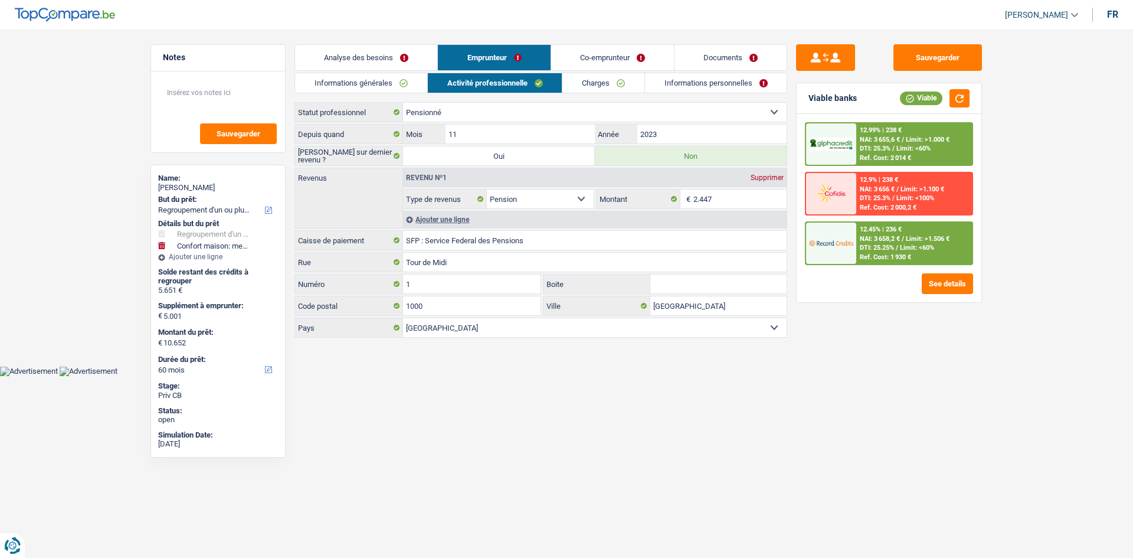
click at [597, 63] on link "Co-emprunteur" at bounding box center [612, 57] width 123 height 25
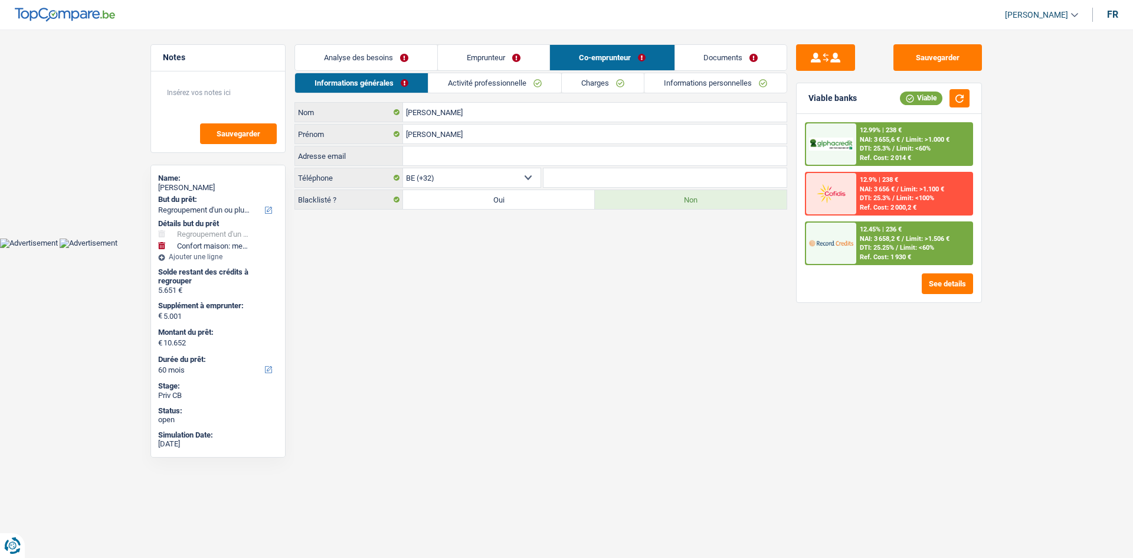
click at [538, 57] on link "Emprunteur" at bounding box center [494, 57] width 112 height 25
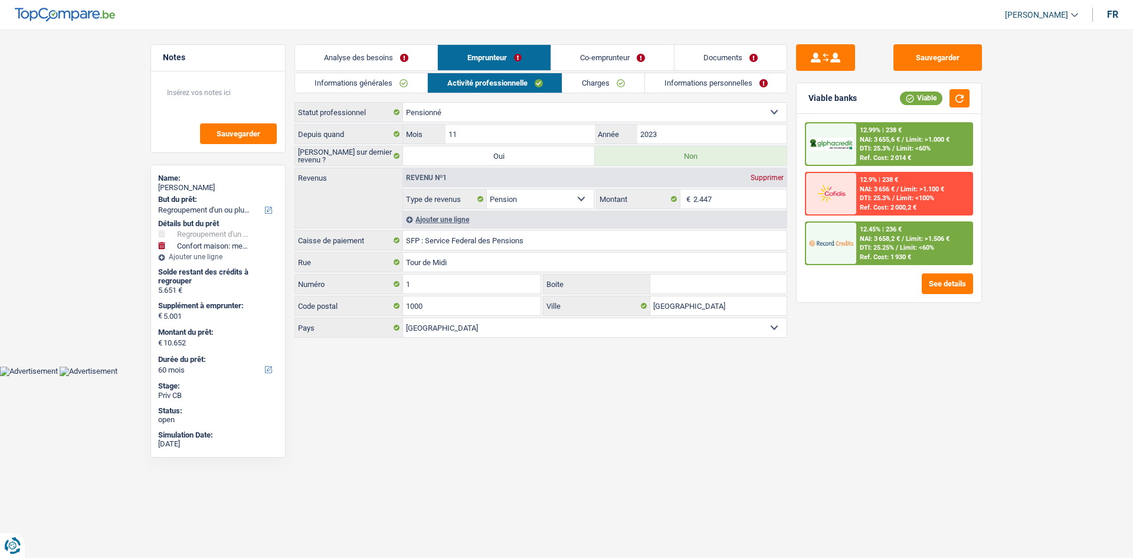
click at [346, 57] on link "Analyse des besoins" at bounding box center [366, 57] width 142 height 25
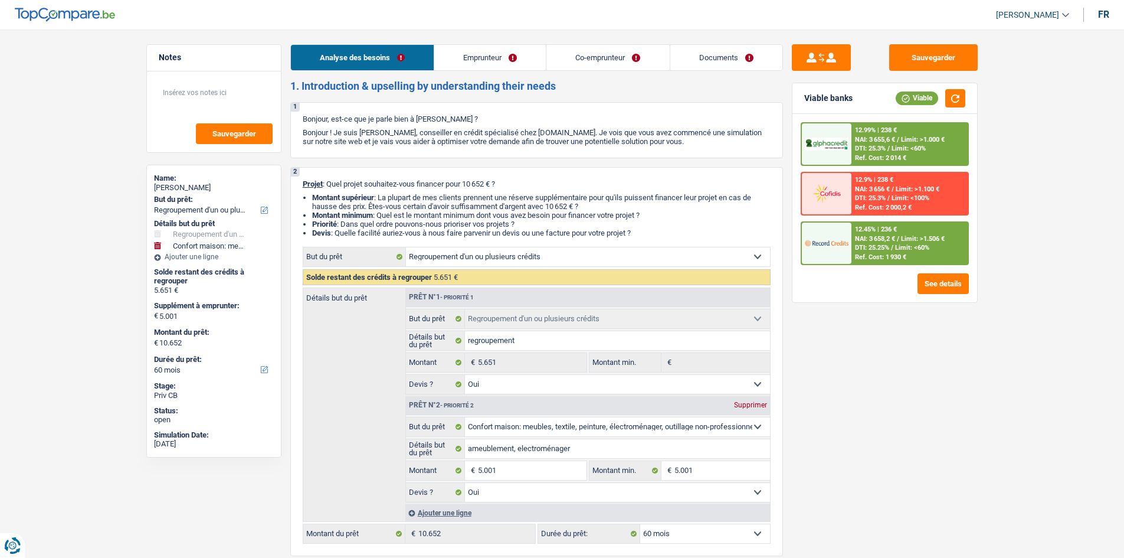
click at [499, 67] on link "Emprunteur" at bounding box center [490, 57] width 112 height 25
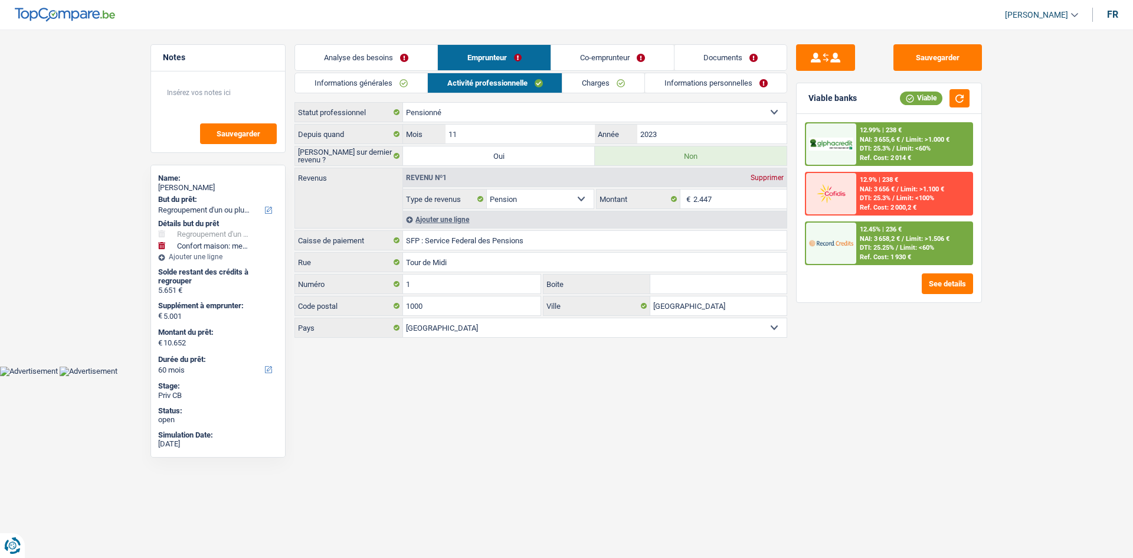
click at [586, 83] on link "Charges" at bounding box center [603, 82] width 82 height 19
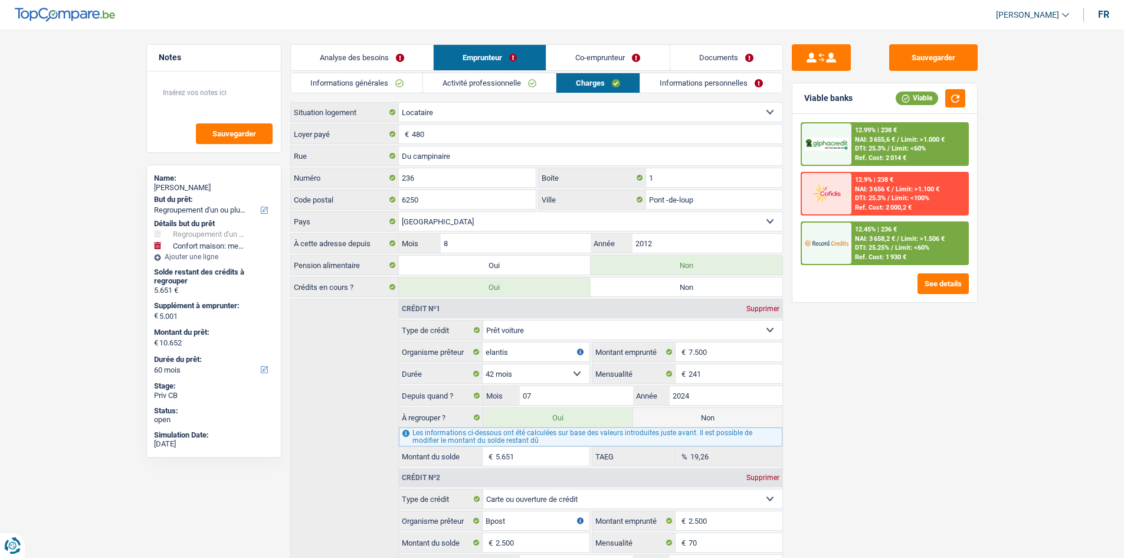
click at [324, 54] on link "Analyse des besoins" at bounding box center [362, 57] width 142 height 25
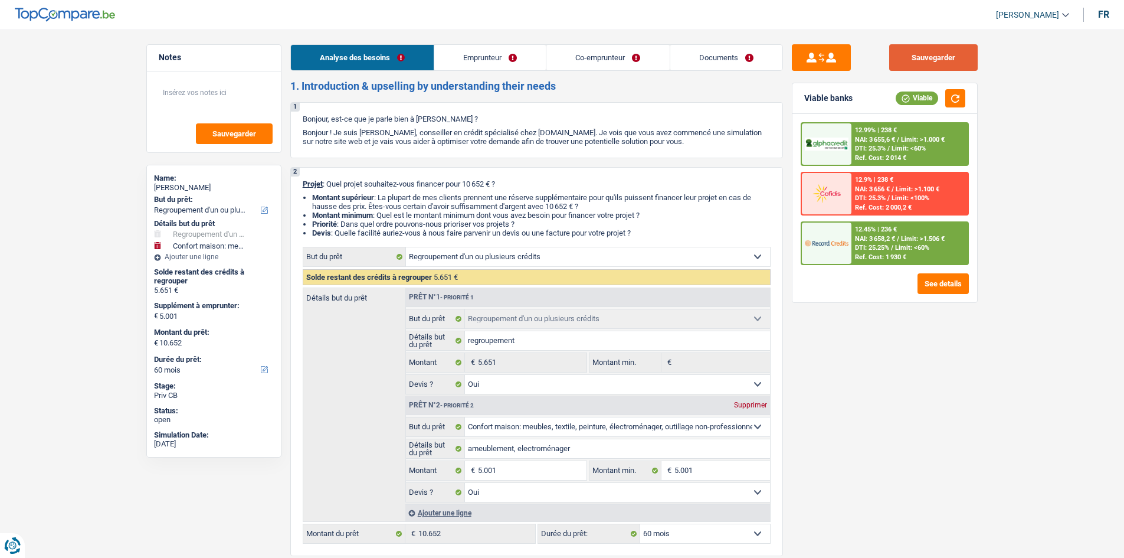
click at [907, 60] on button "Sauvegarder" at bounding box center [933, 57] width 88 height 27
